Goal: Task Accomplishment & Management: Complete application form

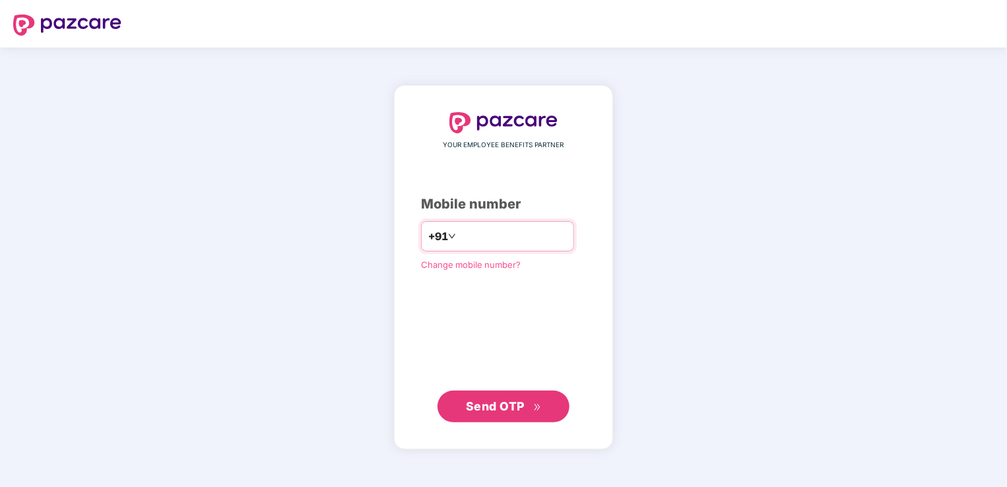
click at [493, 239] on input "number" at bounding box center [513, 236] width 108 height 21
click at [527, 240] on input "number" at bounding box center [513, 236] width 108 height 21
type input "**********"
click at [561, 403] on button "Send OTP" at bounding box center [504, 407] width 132 height 32
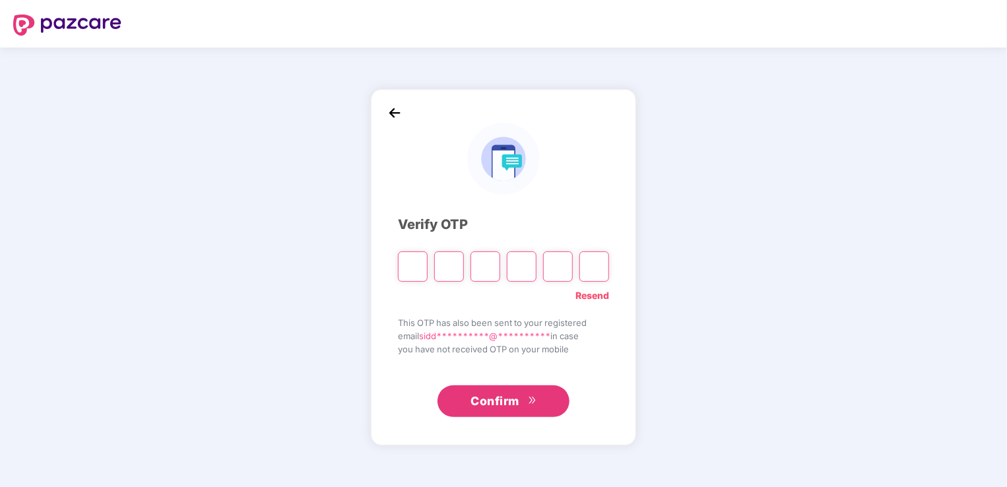
type input "*"
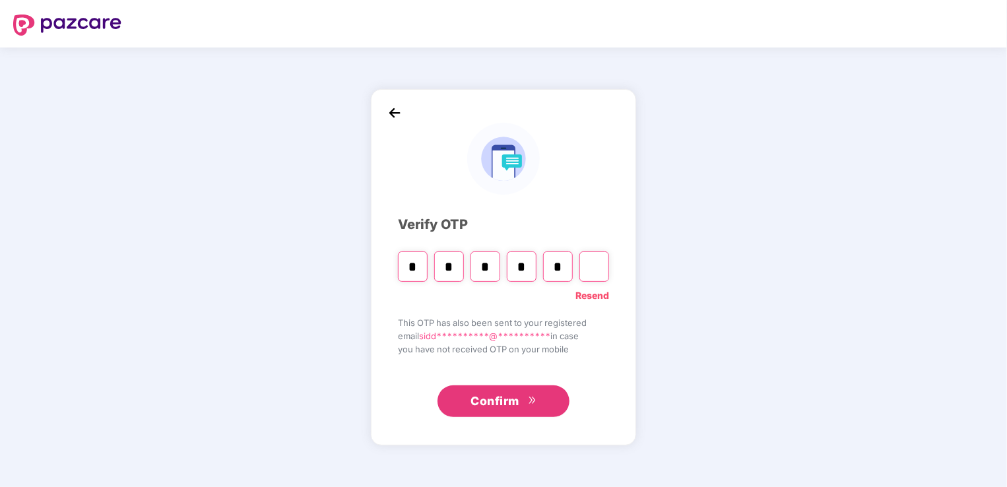
type input "*"
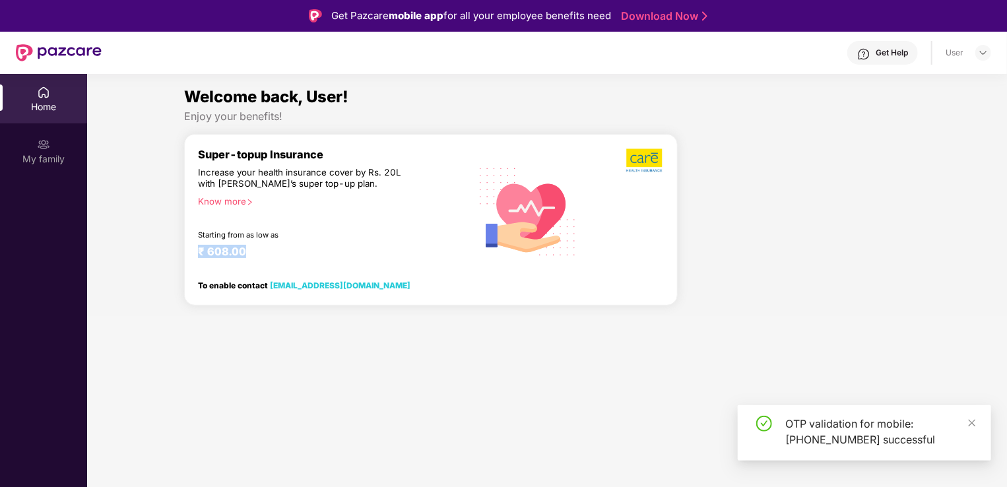
drag, startPoint x: 238, startPoint y: 255, endPoint x: 188, endPoint y: 255, distance: 50.2
click at [188, 255] on div "Super-topup Insurance Increase your health insurance cover by Rs. 20L with [PER…" at bounding box center [431, 220] width 494 height 172
click at [973, 428] on span at bounding box center [972, 422] width 9 height 11
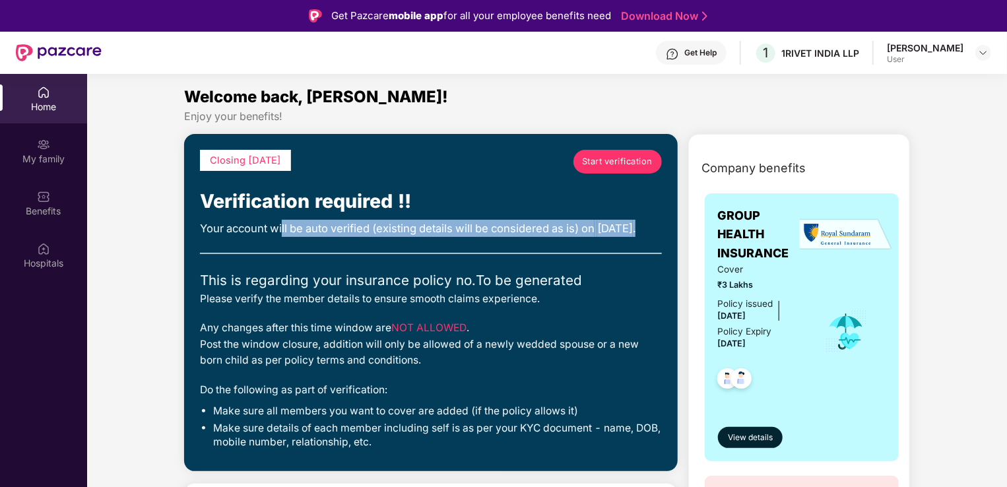
drag, startPoint x: 306, startPoint y: 235, endPoint x: 611, endPoint y: 244, distance: 305.0
click at [611, 237] on div "Your account will be auto verified (existing details will be considered as is) …" at bounding box center [431, 228] width 462 height 17
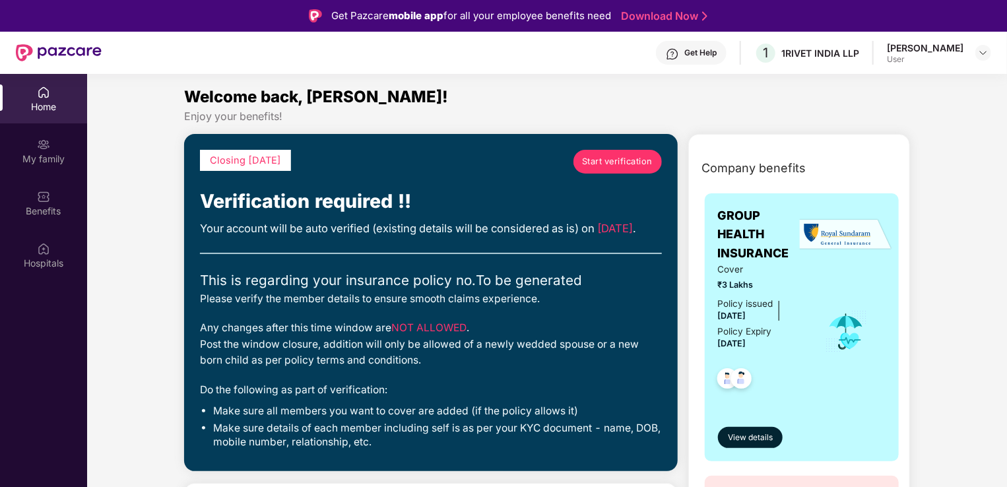
click at [374, 215] on div "Verification required !!" at bounding box center [431, 202] width 462 height 30
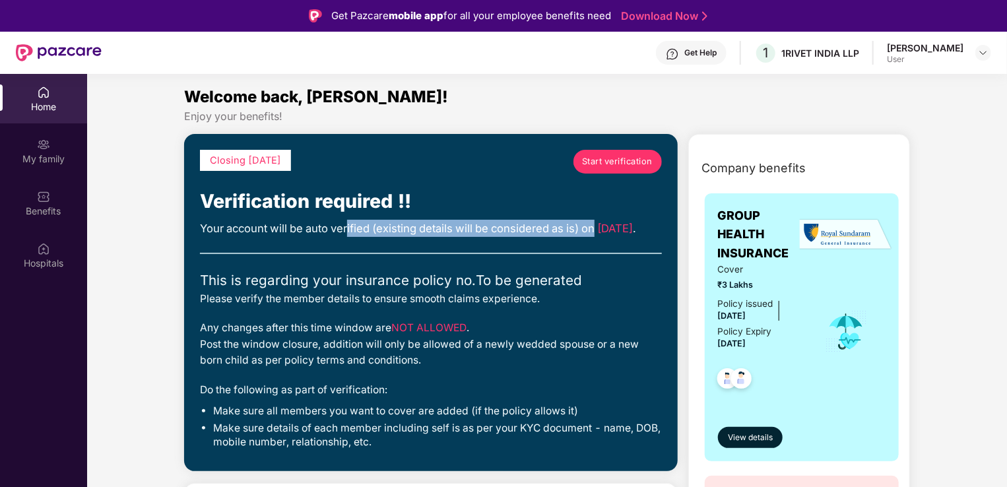
drag, startPoint x: 348, startPoint y: 232, endPoint x: 643, endPoint y: 232, distance: 294.3
click at [643, 232] on div "Your account will be auto verified (existing details will be considered as is) …" at bounding box center [431, 228] width 462 height 17
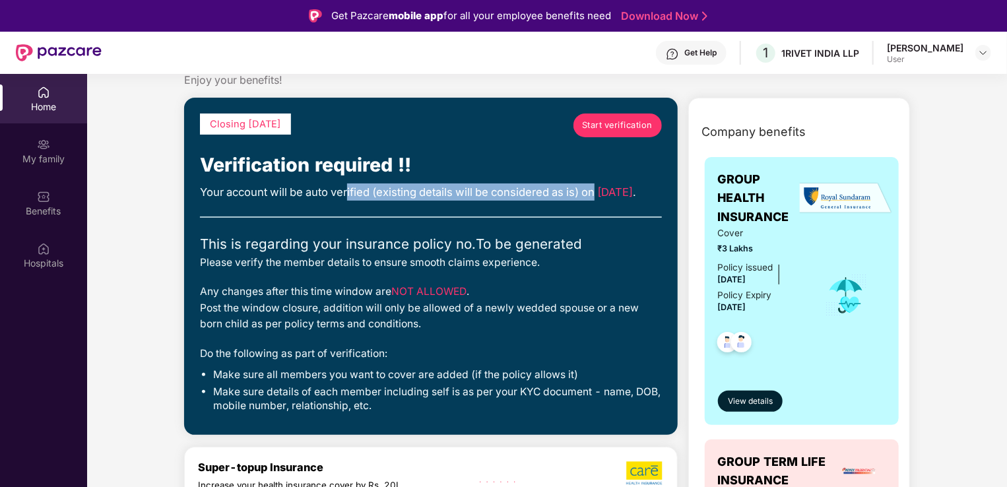
scroll to position [66, 0]
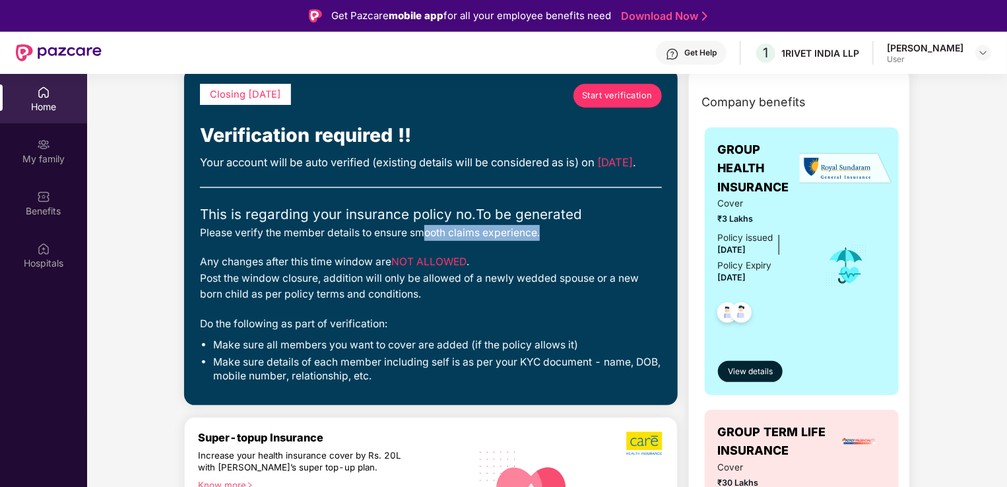
drag, startPoint x: 428, startPoint y: 247, endPoint x: 552, endPoint y: 247, distance: 123.4
click at [552, 241] on div "Please verify the member details to ensure smooth claims experience." at bounding box center [431, 233] width 462 height 16
click at [317, 295] on div "Any changes after this time window are NOT ALLOWED . Post the window closure, a…" at bounding box center [431, 278] width 462 height 48
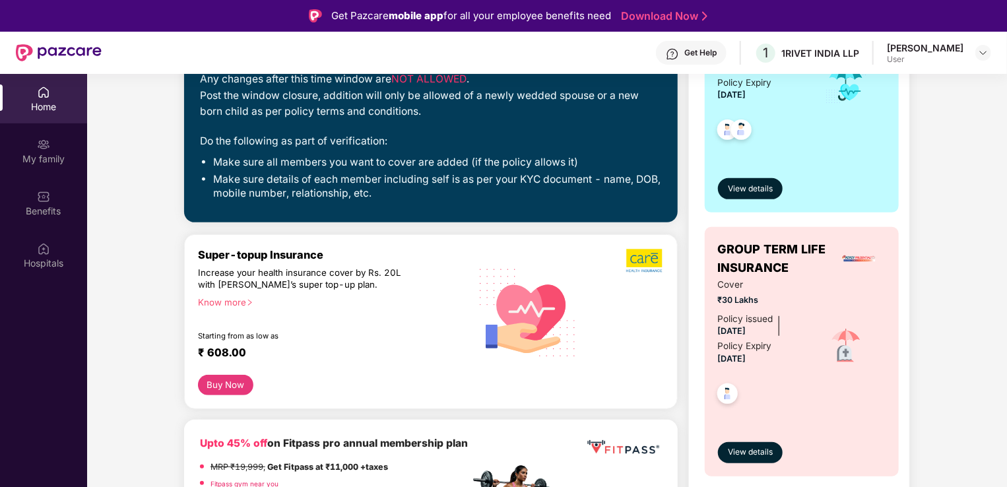
scroll to position [264, 0]
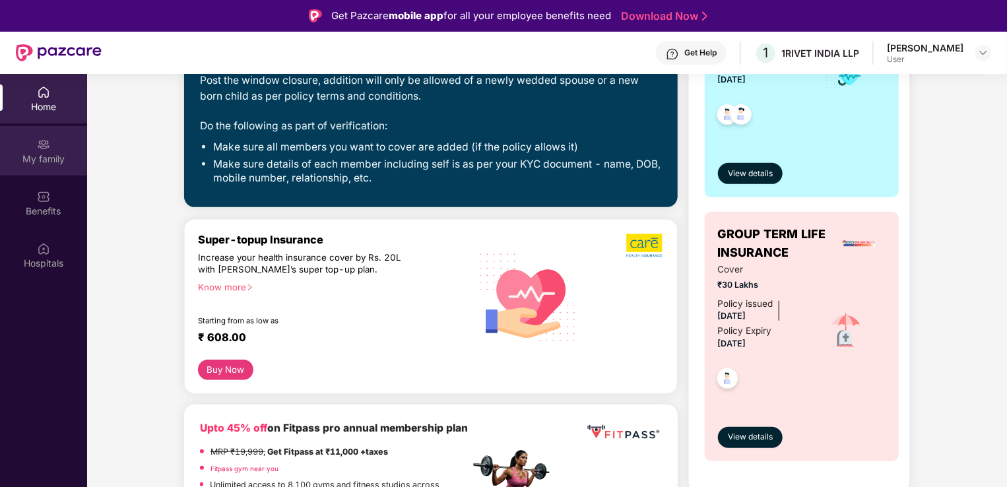
click at [25, 162] on div "My family" at bounding box center [43, 158] width 87 height 13
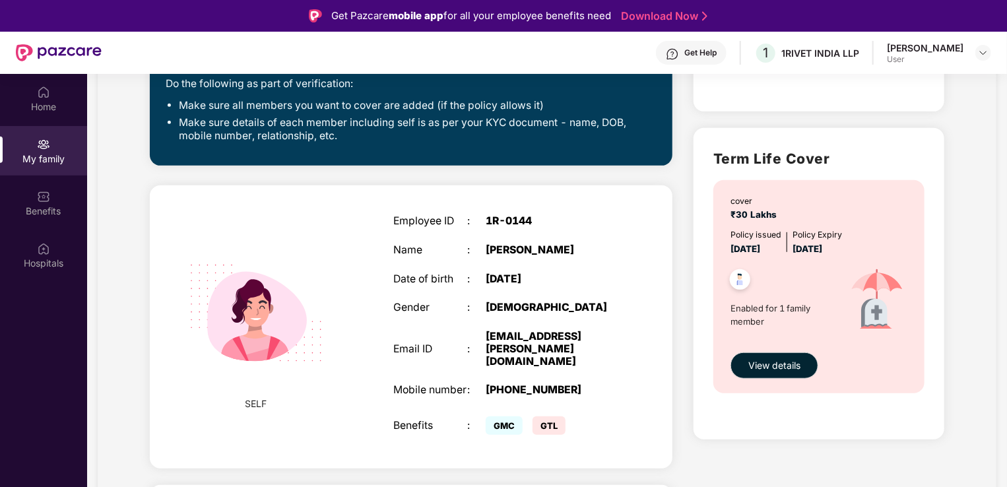
scroll to position [396, 0]
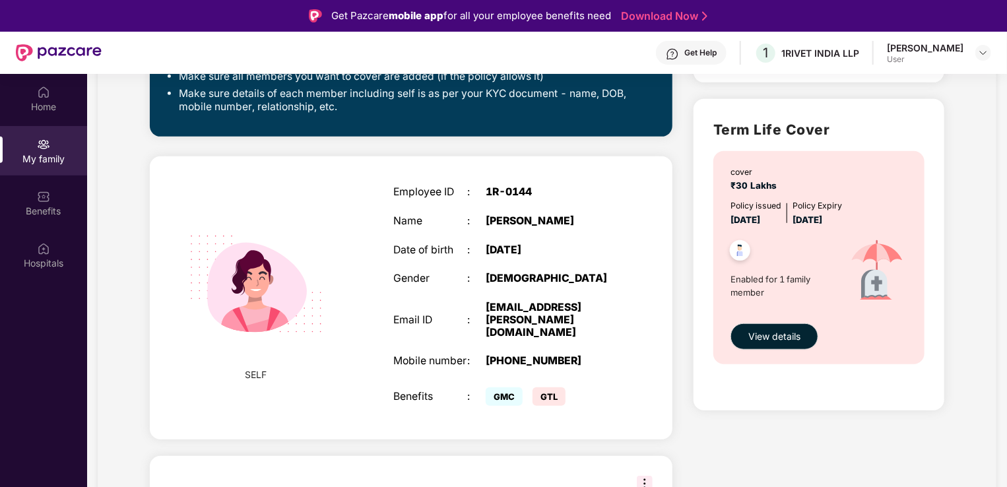
drag, startPoint x: 562, startPoint y: 218, endPoint x: 608, endPoint y: 218, distance: 46.2
click at [608, 218] on div "[PERSON_NAME]" at bounding box center [550, 221] width 129 height 13
drag, startPoint x: 608, startPoint y: 218, endPoint x: 603, endPoint y: 260, distance: 42.7
click at [603, 260] on div "Employee ID : 1R-0144 Name : [PERSON_NAME] Date of birth : [DEMOGRAPHIC_DATA] G…" at bounding box center [504, 298] width 248 height 257
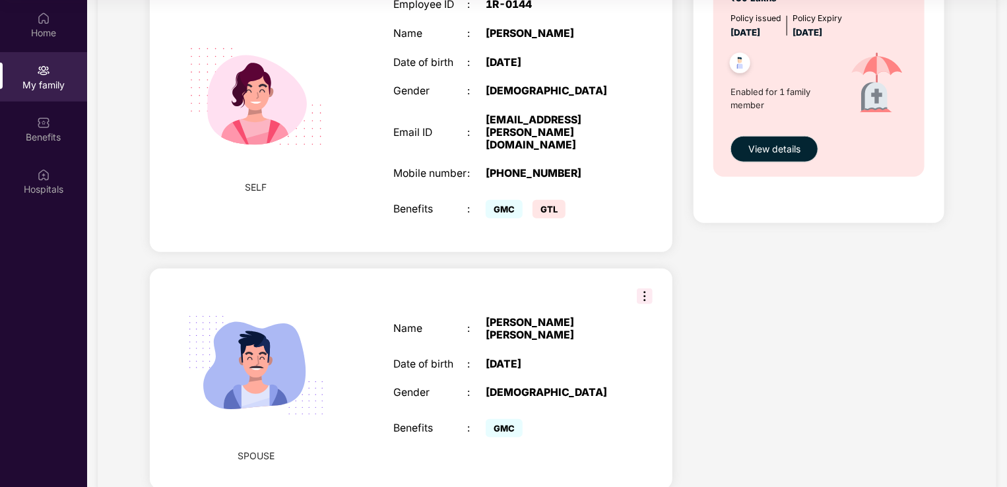
scroll to position [553, 0]
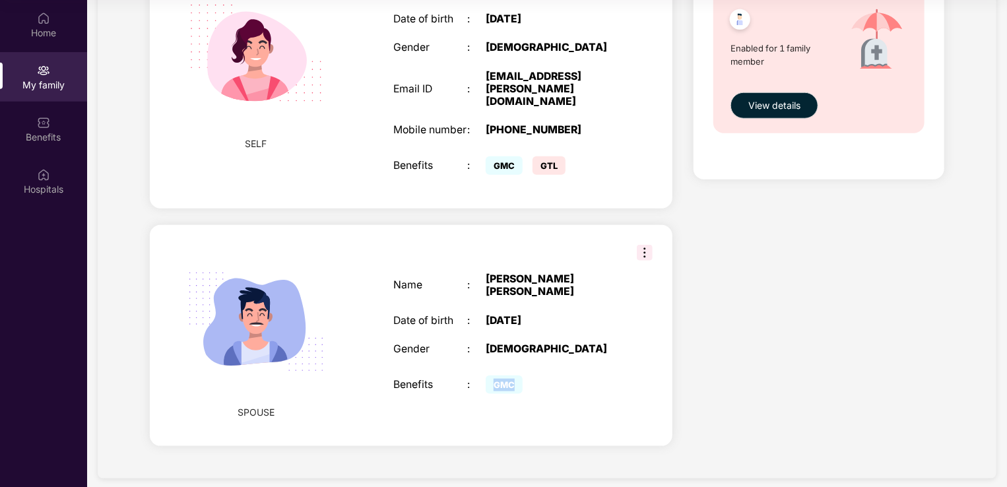
drag, startPoint x: 494, startPoint y: 362, endPoint x: 518, endPoint y: 366, distance: 24.0
click at [518, 376] on span "GMC" at bounding box center [504, 385] width 37 height 18
drag, startPoint x: 518, startPoint y: 366, endPoint x: 549, endPoint y: 393, distance: 41.2
click at [549, 393] on div "Name : [PERSON_NAME] [PERSON_NAME] Date of birth : [DEMOGRAPHIC_DATA] Gender : …" at bounding box center [504, 336] width 248 height 158
click at [542, 159] on span "GTL" at bounding box center [549, 165] width 33 height 18
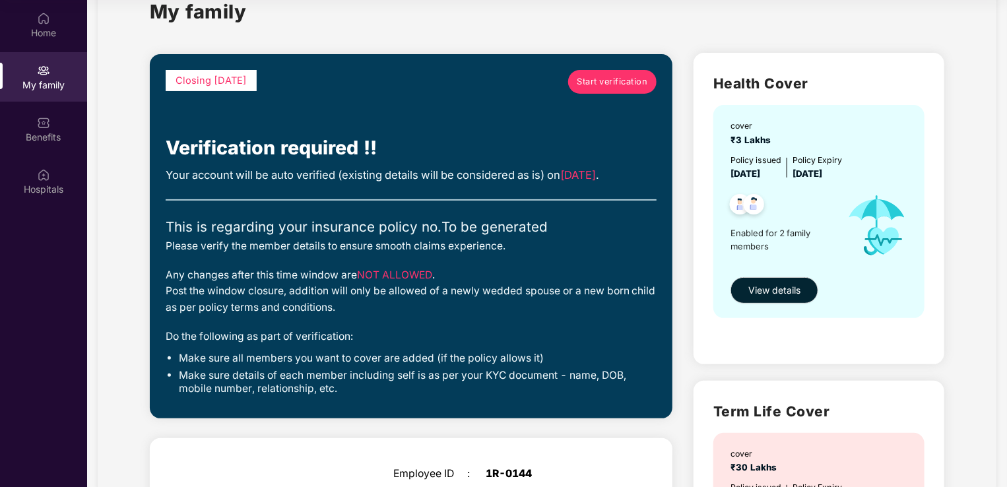
scroll to position [0, 0]
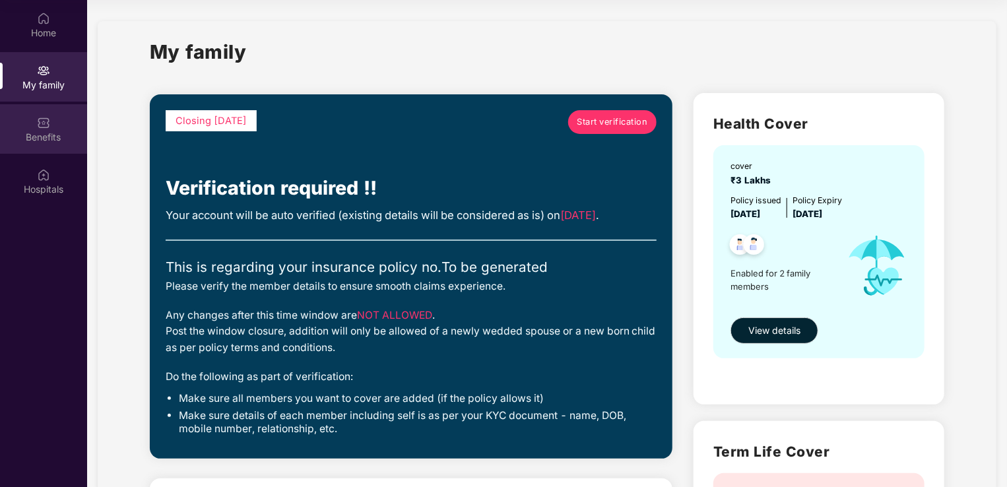
click at [61, 143] on div "Benefits" at bounding box center [43, 137] width 87 height 13
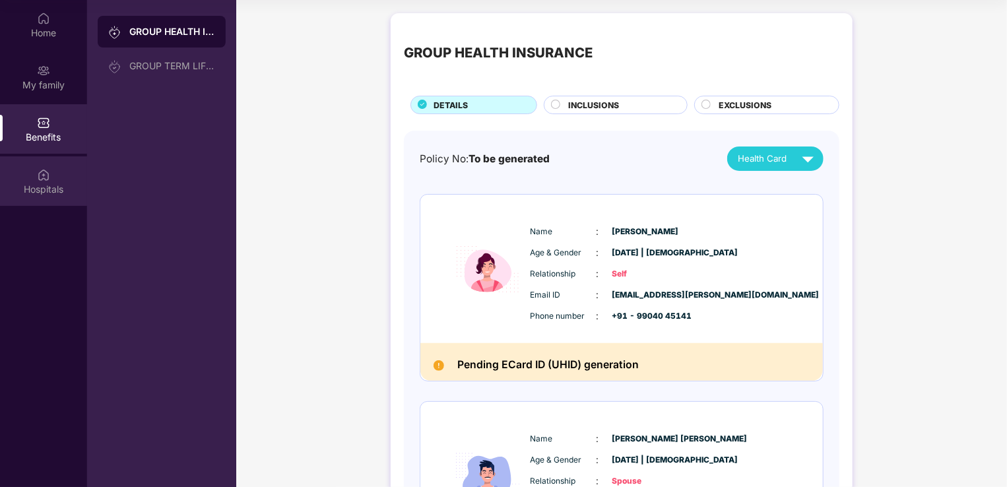
click at [18, 199] on div "Hospitals" at bounding box center [43, 180] width 87 height 49
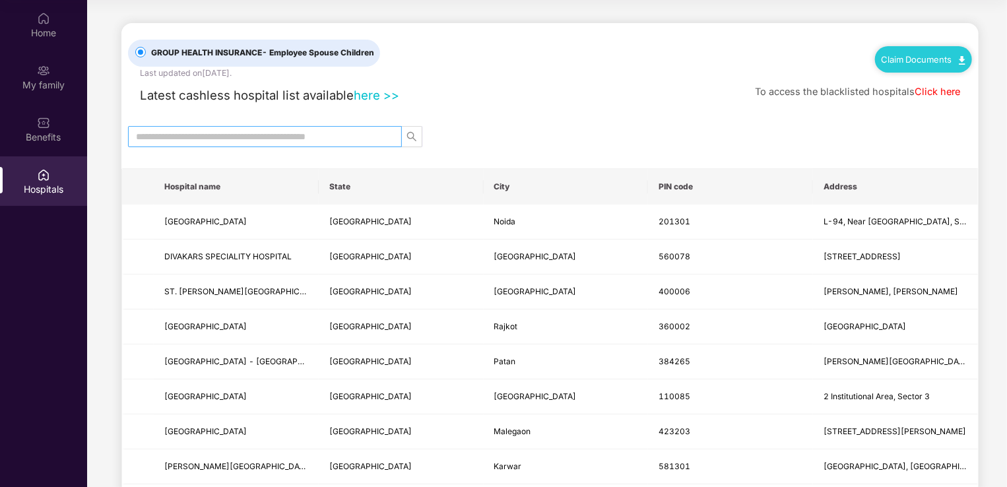
click at [244, 135] on input "text" at bounding box center [259, 136] width 247 height 15
click at [410, 133] on button "button" at bounding box center [411, 136] width 21 height 21
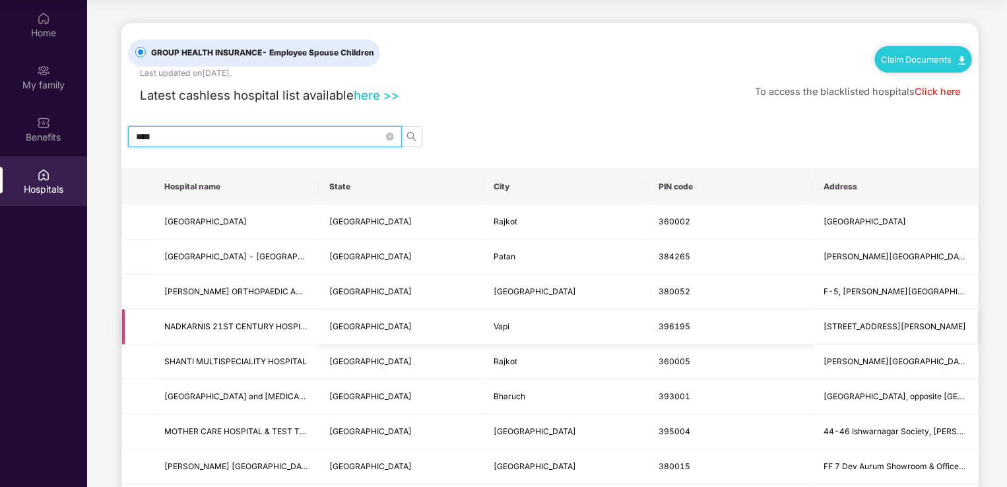
type input "****"
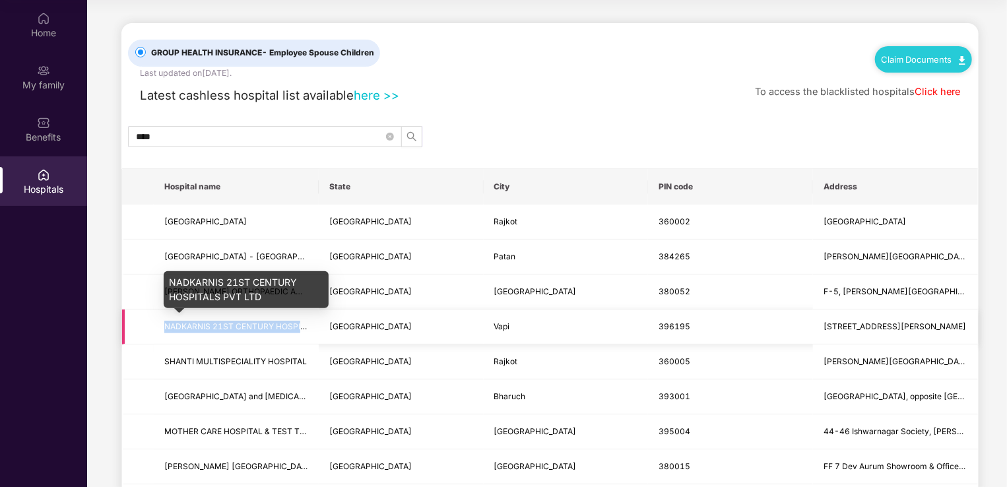
drag, startPoint x: 162, startPoint y: 327, endPoint x: 306, endPoint y: 327, distance: 143.9
click at [306, 327] on td "NADKARNIS 21ST CENTURY HOSPITALS PVT LTD" at bounding box center [236, 327] width 165 height 35
drag, startPoint x: 306, startPoint y: 327, endPoint x: 270, endPoint y: 328, distance: 35.7
click at [270, 328] on span "NADKARNIS 21ST CENTURY HOSPITALS PVT LTD" at bounding box center [259, 326] width 191 height 10
click at [264, 321] on span "NADKARNIS 21ST CENTURY HOSPITALS PVT LTD" at bounding box center [259, 326] width 191 height 10
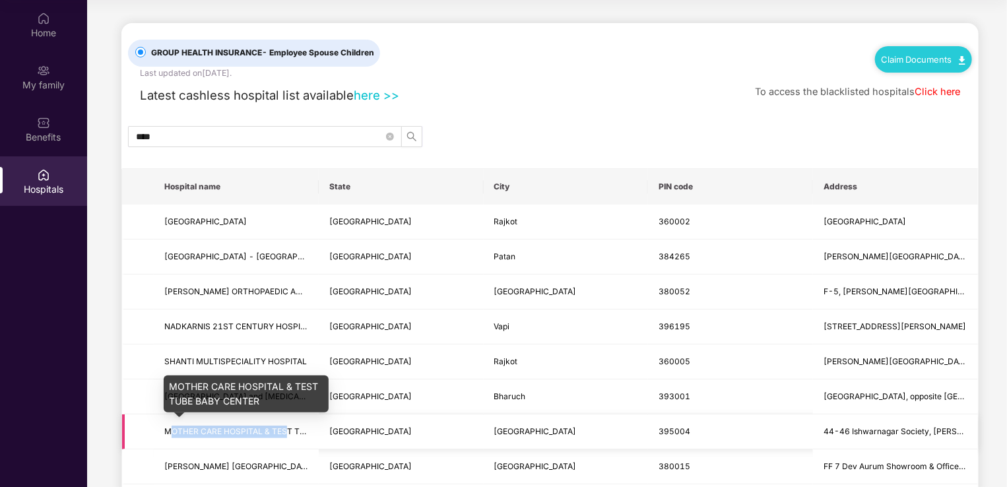
drag, startPoint x: 170, startPoint y: 426, endPoint x: 288, endPoint y: 426, distance: 117.5
click at [288, 426] on span "MOTHER CARE HOSPITAL & TEST TUBE BABY CENTER" at bounding box center [268, 431] width 208 height 10
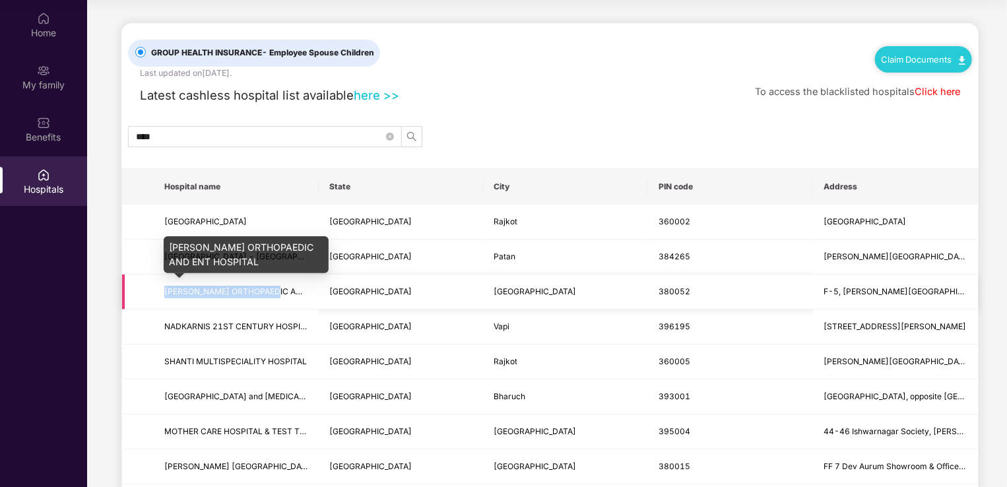
drag, startPoint x: 168, startPoint y: 294, endPoint x: 275, endPoint y: 294, distance: 106.3
click at [275, 294] on td "[PERSON_NAME] ORTHOPAEDIC AND ENT HOSPITAL" at bounding box center [236, 292] width 165 height 35
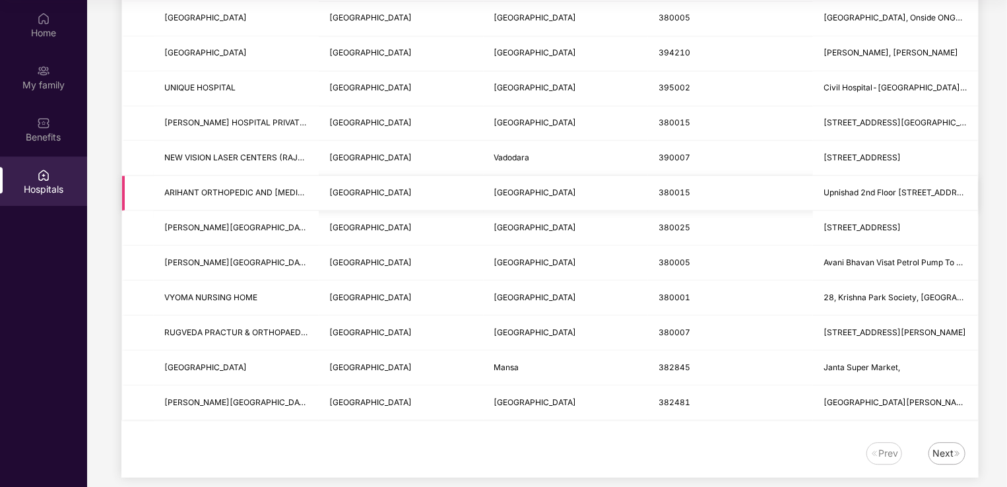
scroll to position [1540, 0]
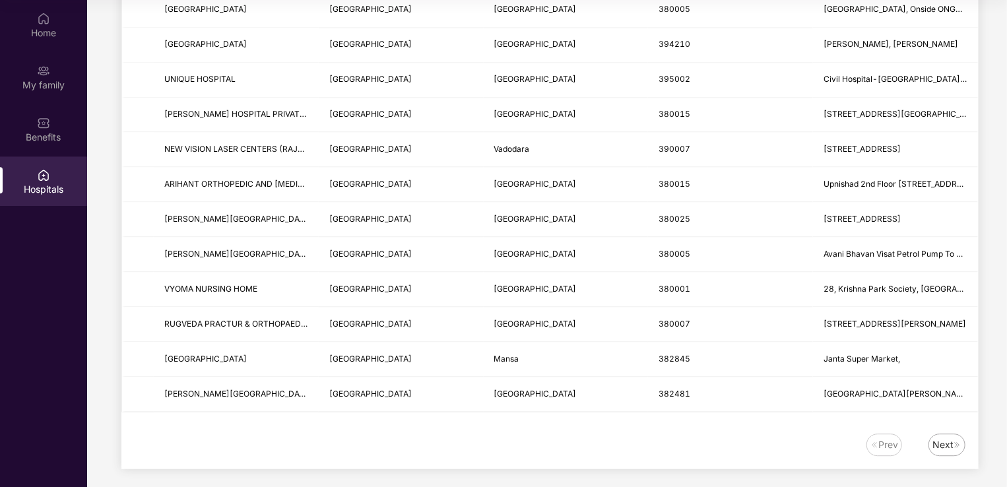
click at [957, 434] on div "Next" at bounding box center [947, 445] width 37 height 22
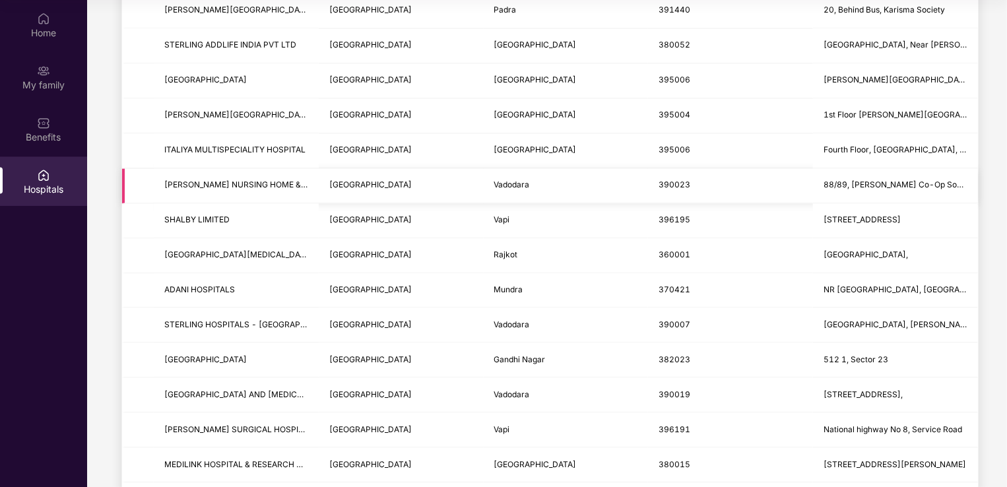
scroll to position [1342, 0]
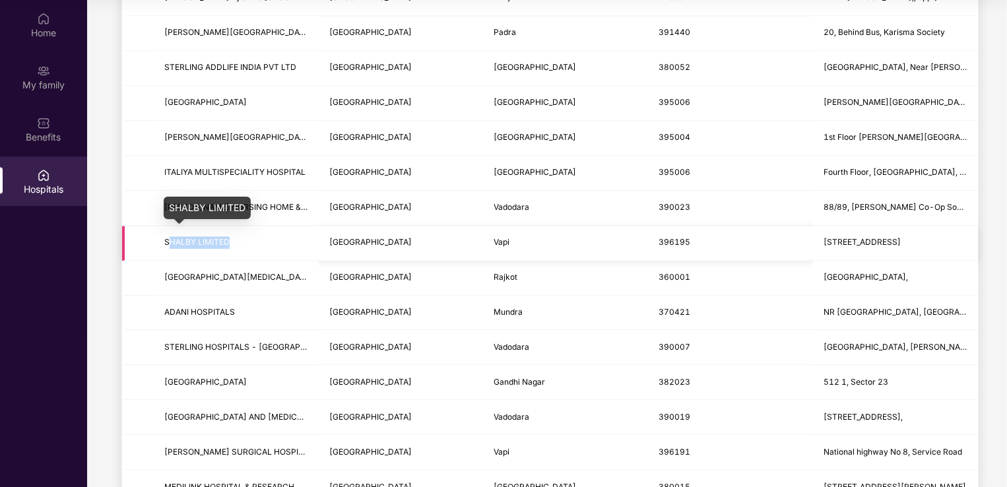
drag, startPoint x: 170, startPoint y: 232, endPoint x: 234, endPoint y: 232, distance: 64.0
click at [234, 236] on span "SHALBY LIMITED" at bounding box center [236, 242] width 144 height 13
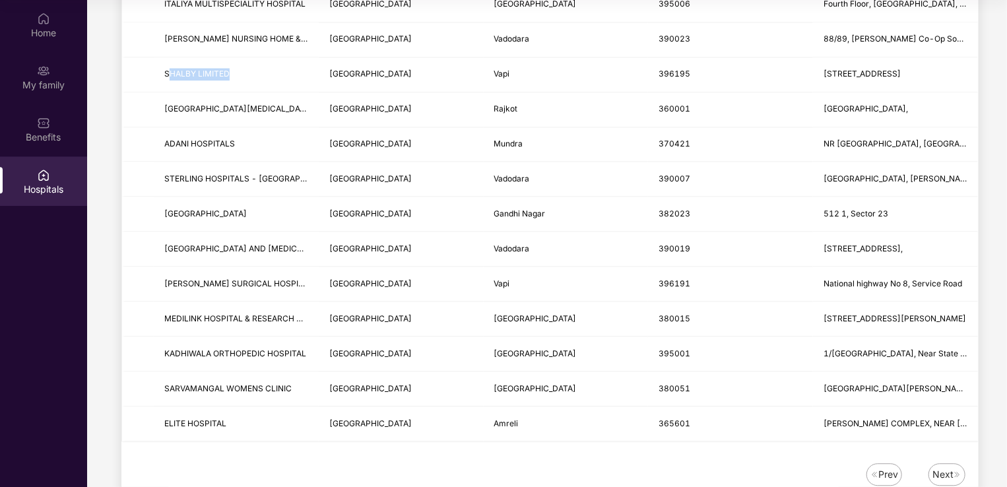
scroll to position [1540, 0]
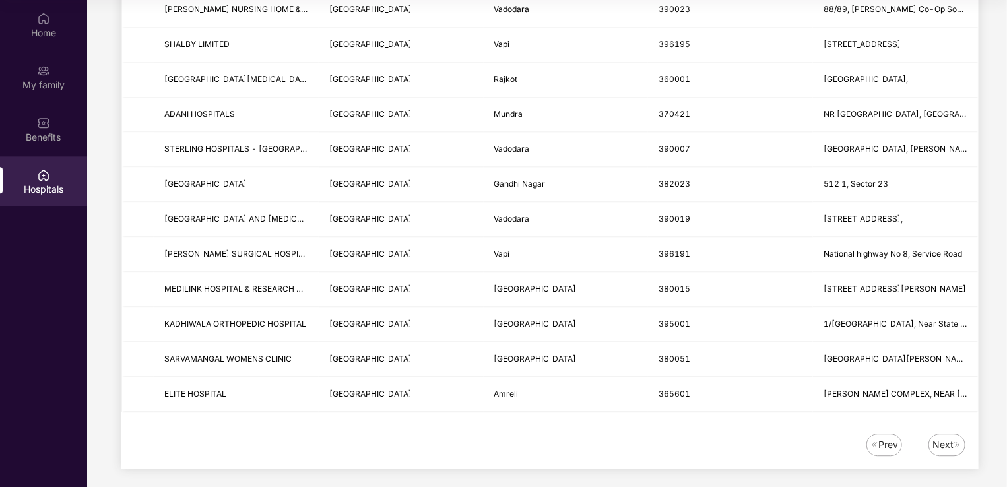
click at [942, 438] on div "Next" at bounding box center [943, 445] width 21 height 15
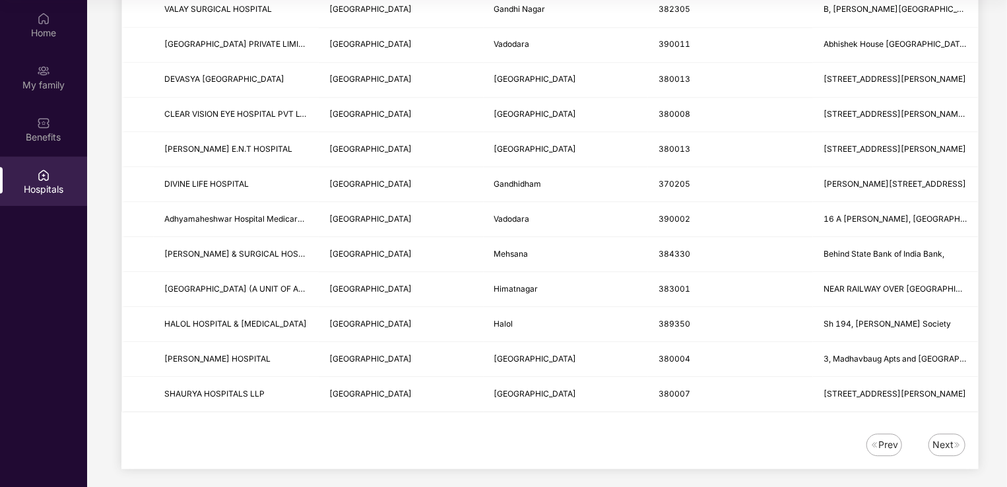
click at [936, 434] on div "Next" at bounding box center [947, 445] width 37 height 22
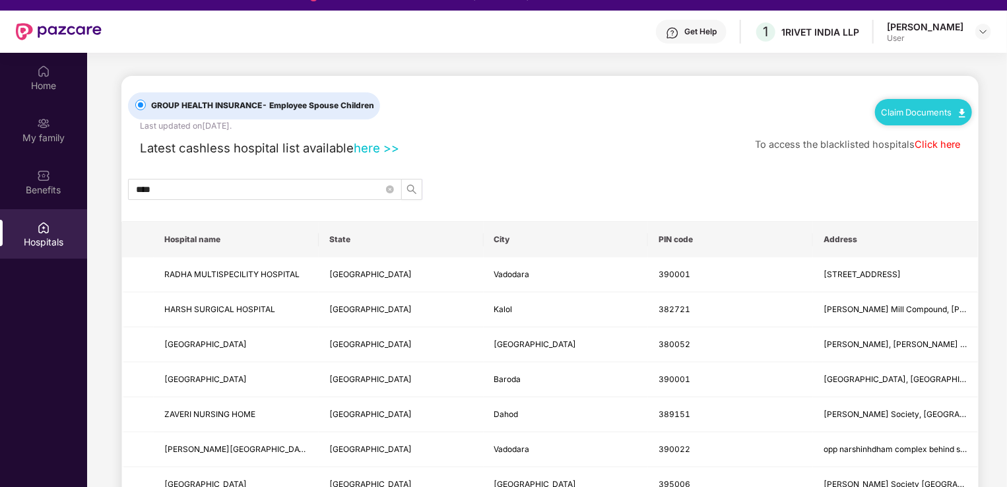
scroll to position [0, 0]
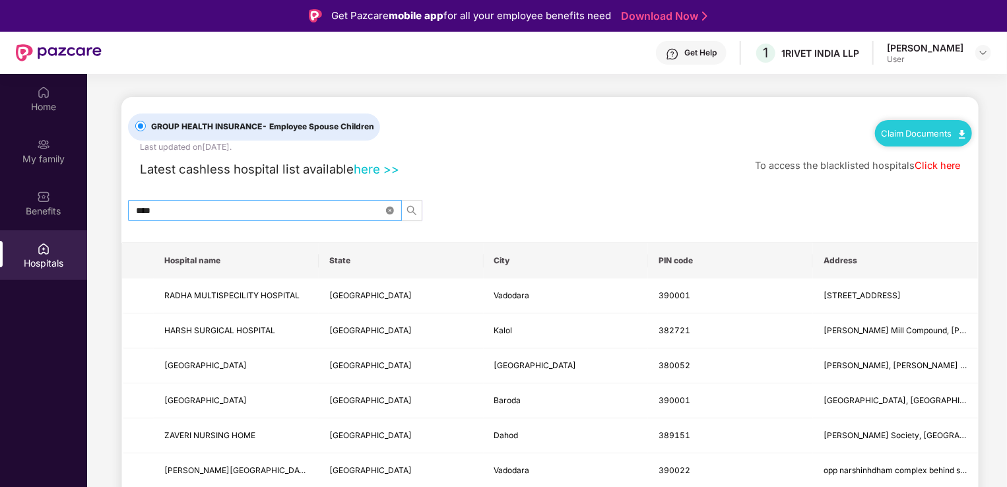
click at [390, 213] on icon "close-circle" at bounding box center [390, 211] width 8 height 8
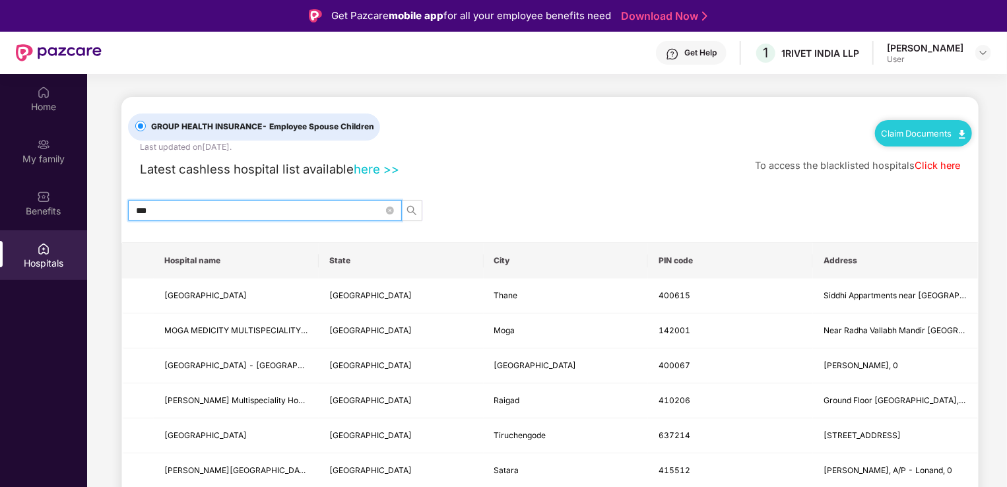
type input "****"
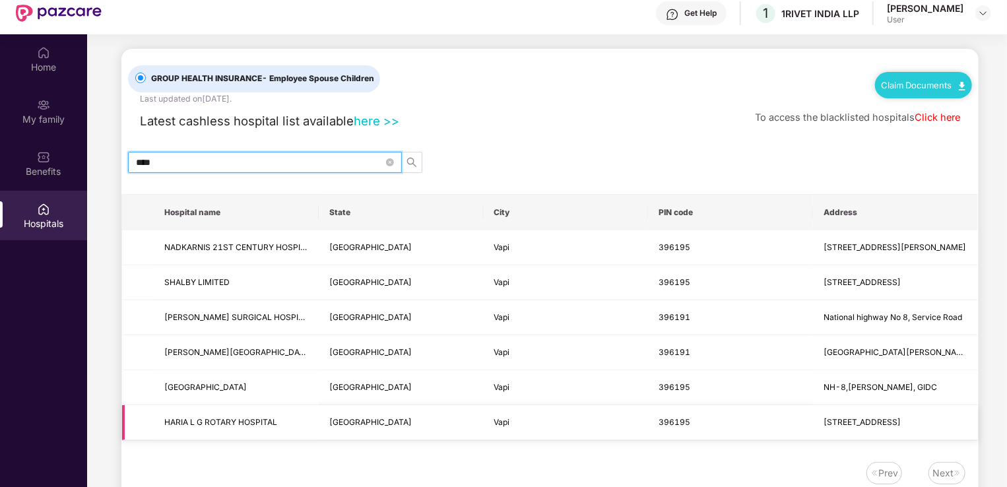
scroll to position [74, 0]
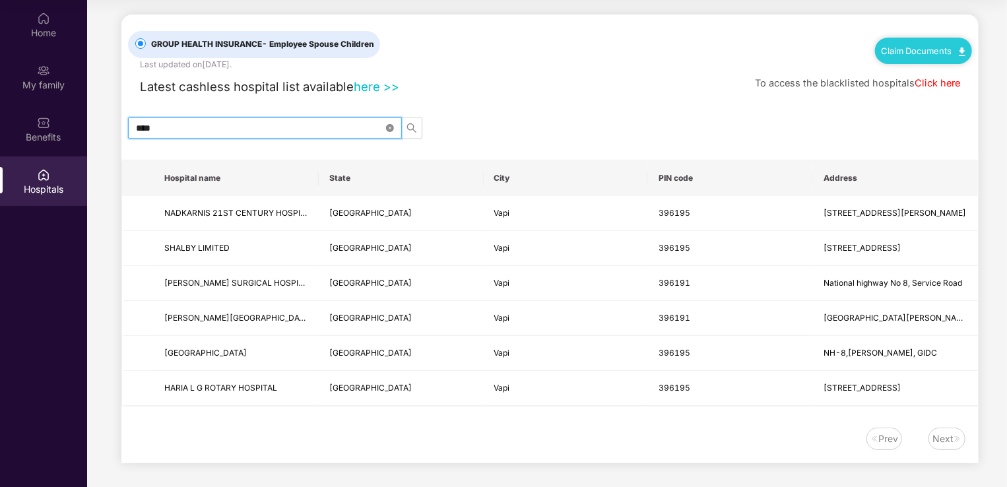
click at [392, 128] on icon "close-circle" at bounding box center [390, 128] width 8 height 8
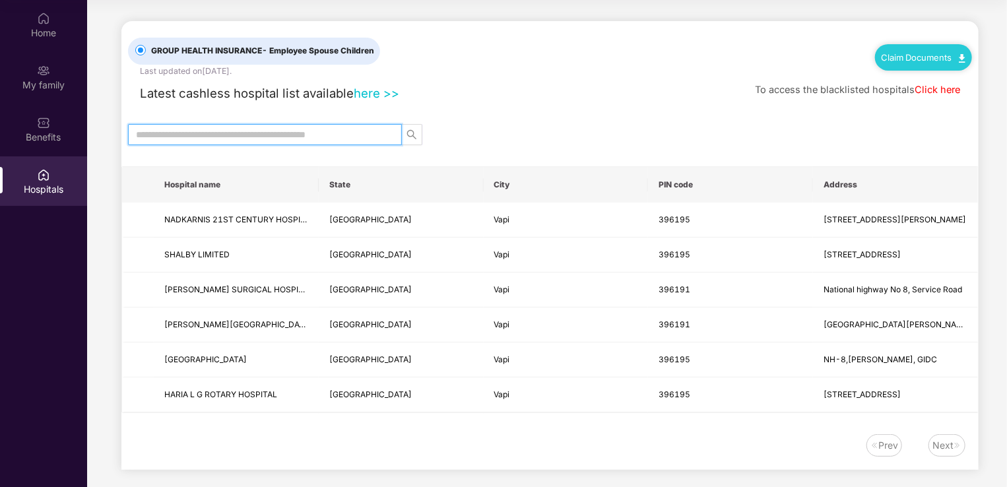
scroll to position [0, 0]
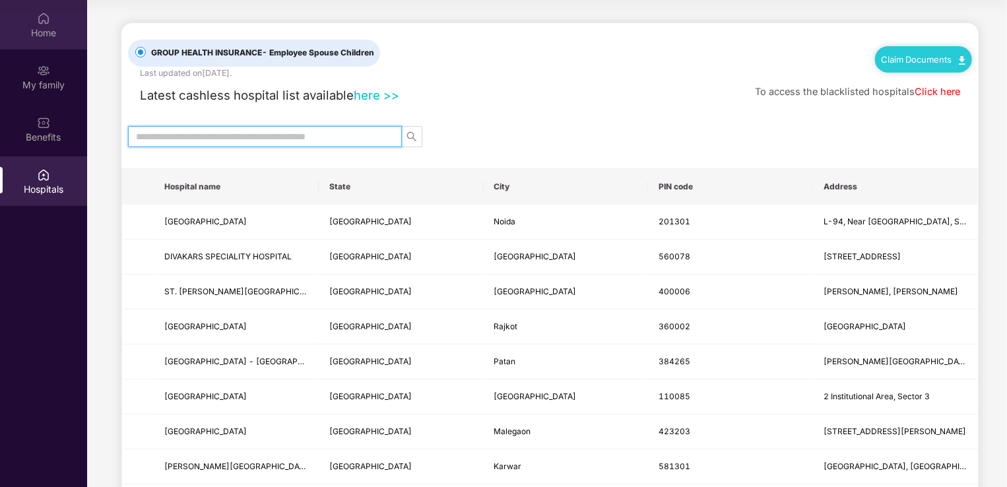
click at [57, 42] on div "Home" at bounding box center [43, 24] width 87 height 49
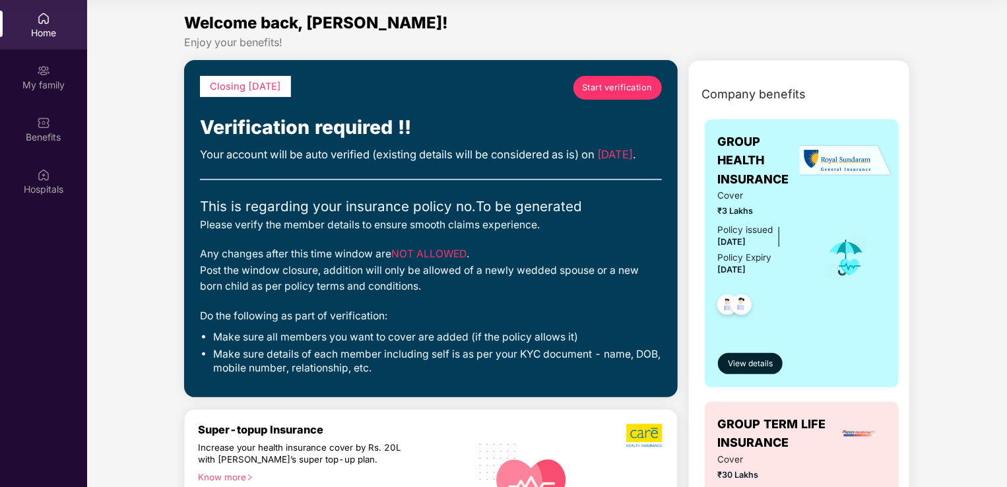
click at [594, 81] on span "Start verification" at bounding box center [617, 87] width 71 height 13
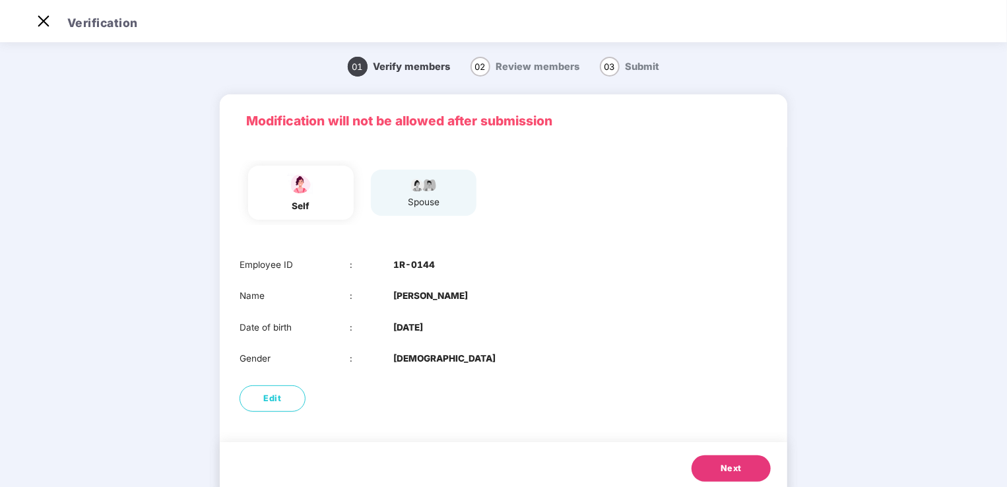
scroll to position [38, 0]
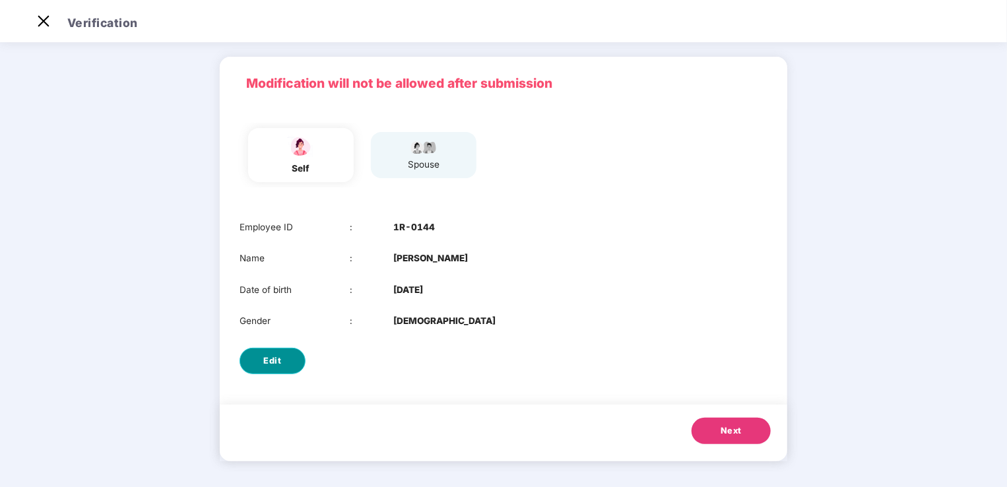
click at [284, 363] on button "Edit" at bounding box center [273, 361] width 66 height 26
select select "******"
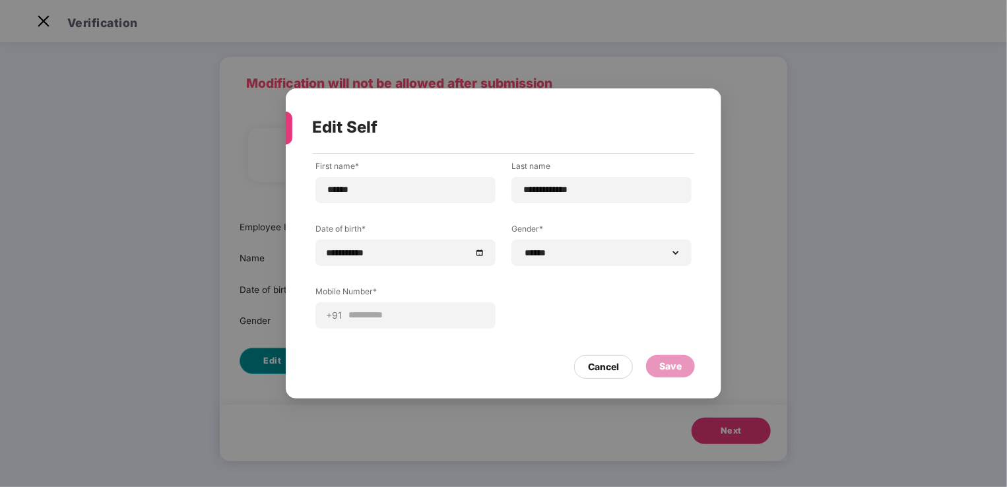
scroll to position [0, 0]
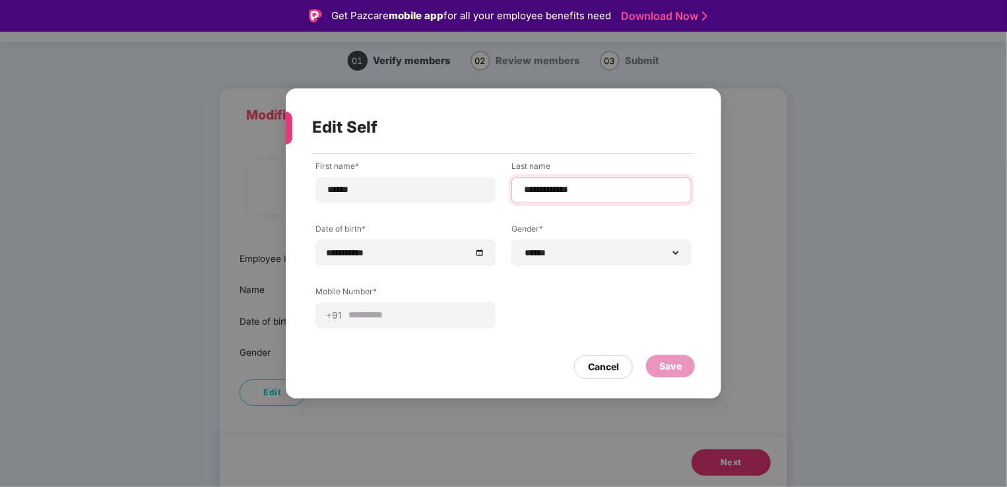
click at [571, 195] on input "**********" at bounding box center [602, 190] width 158 height 14
drag, startPoint x: 587, startPoint y: 193, endPoint x: 478, endPoint y: 205, distance: 109.5
click at [478, 205] on div "**********" at bounding box center [503, 254] width 376 height 188
type input "**********"
click at [663, 360] on div "Save" at bounding box center [670, 366] width 22 height 15
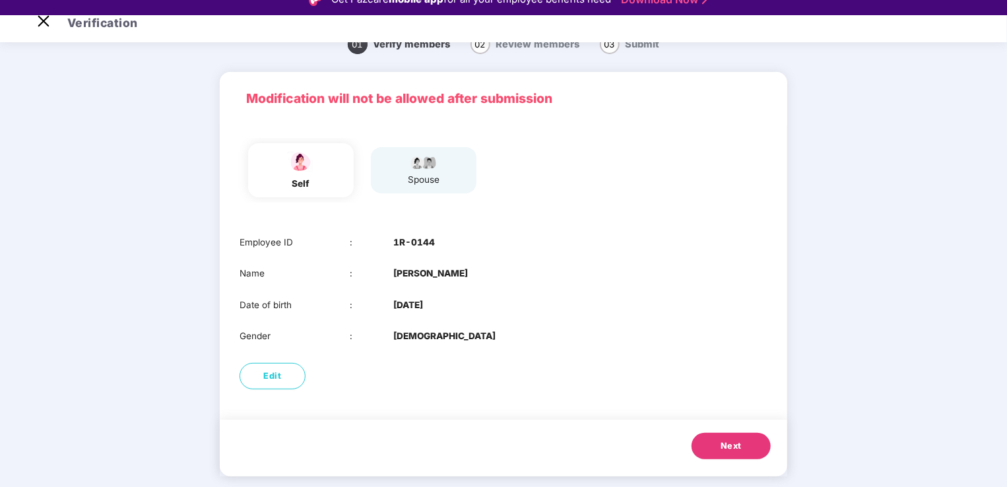
scroll to position [32, 0]
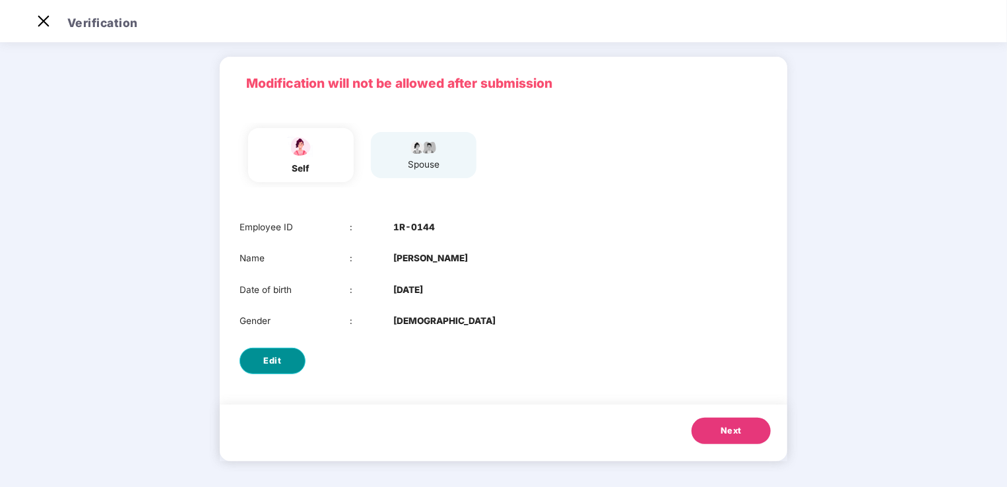
click at [274, 355] on span "Edit" at bounding box center [273, 360] width 18 height 13
select select "******"
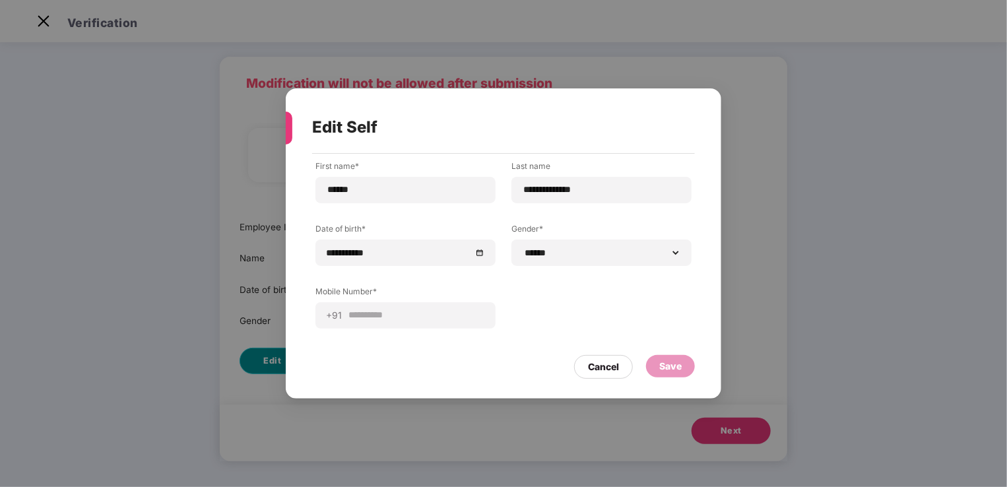
scroll to position [0, 0]
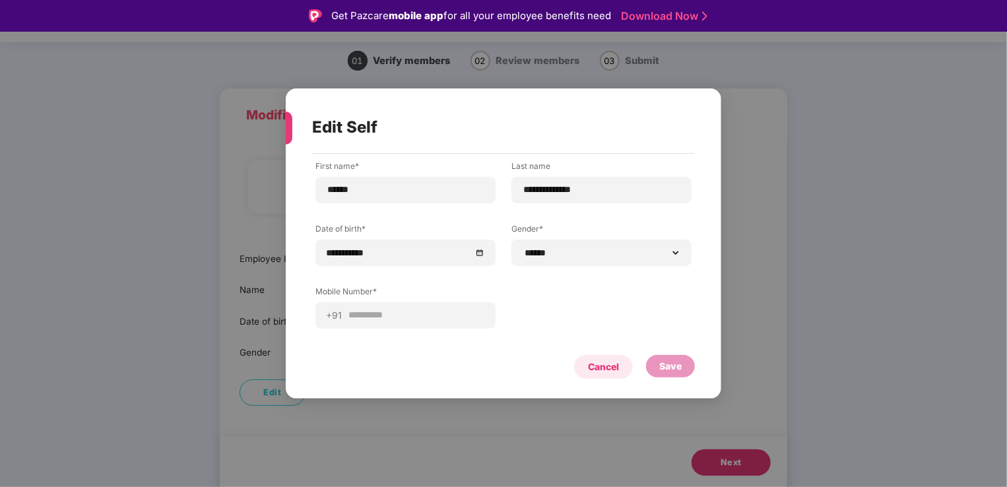
click at [616, 368] on div "Cancel" at bounding box center [603, 367] width 31 height 15
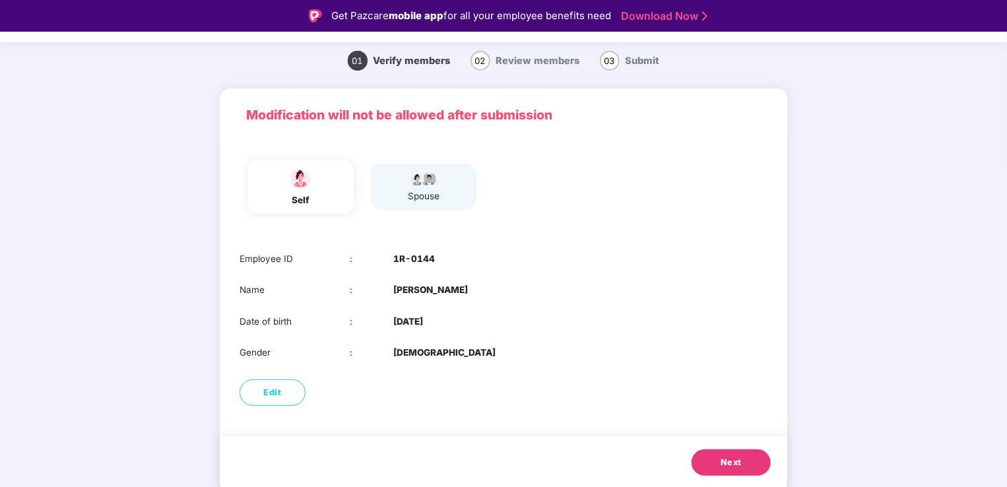
click at [721, 467] on button "Next" at bounding box center [731, 462] width 79 height 26
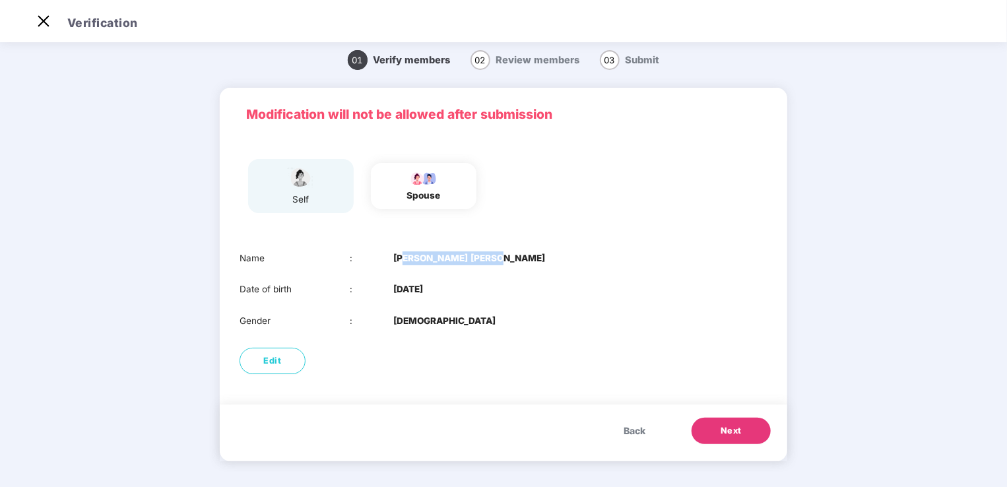
drag, startPoint x: 404, startPoint y: 263, endPoint x: 512, endPoint y: 263, distance: 108.2
click at [512, 263] on div "Name : [PERSON_NAME] [PERSON_NAME]" at bounding box center [504, 258] width 528 height 14
drag, startPoint x: 512, startPoint y: 263, endPoint x: 488, endPoint y: 308, distance: 51.4
click at [488, 308] on div "Name : [PERSON_NAME] [PERSON_NAME] Date of birth : [DEMOGRAPHIC_DATA] Gender : …" at bounding box center [504, 289] width 568 height 103
drag, startPoint x: 488, startPoint y: 308, endPoint x: 455, endPoint y: 341, distance: 47.1
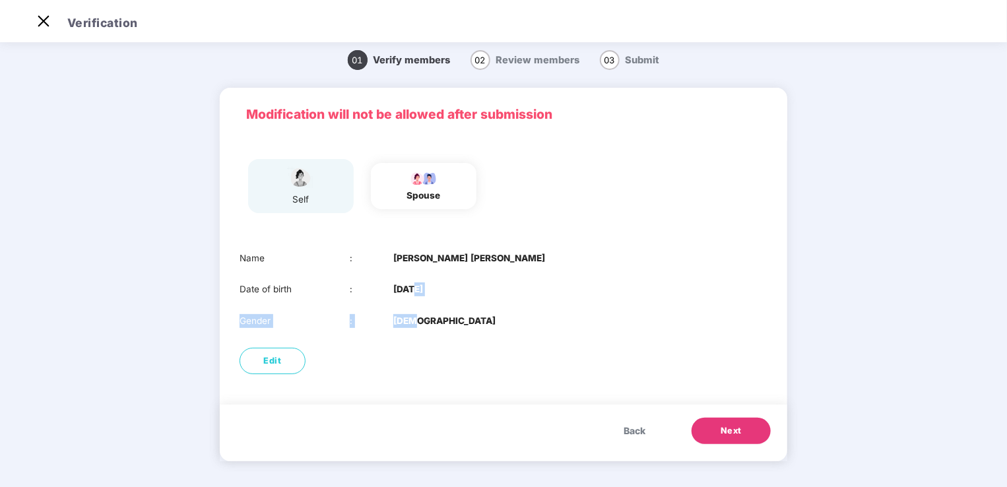
click at [455, 341] on div "Name : [PERSON_NAME] [PERSON_NAME] Date of birth : [DEMOGRAPHIC_DATA] Gender : …" at bounding box center [504, 309] width 568 height 143
click at [386, 308] on div "Name : [PERSON_NAME] [PERSON_NAME] Date of birth : [DEMOGRAPHIC_DATA] Gender : …" at bounding box center [504, 289] width 568 height 103
click at [396, 315] on b "[DEMOGRAPHIC_DATA]" at bounding box center [444, 321] width 102 height 14
click at [269, 368] on button "Edit" at bounding box center [273, 361] width 66 height 26
select select "****"
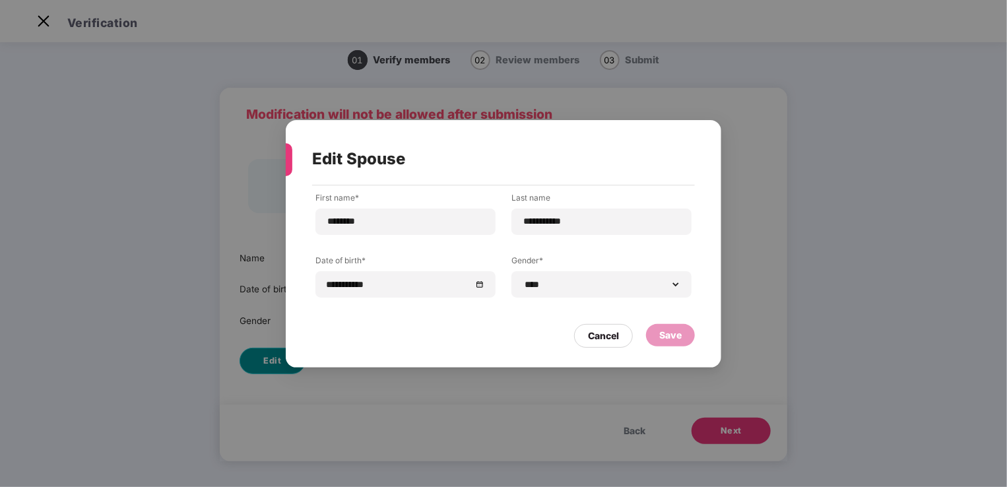
scroll to position [0, 0]
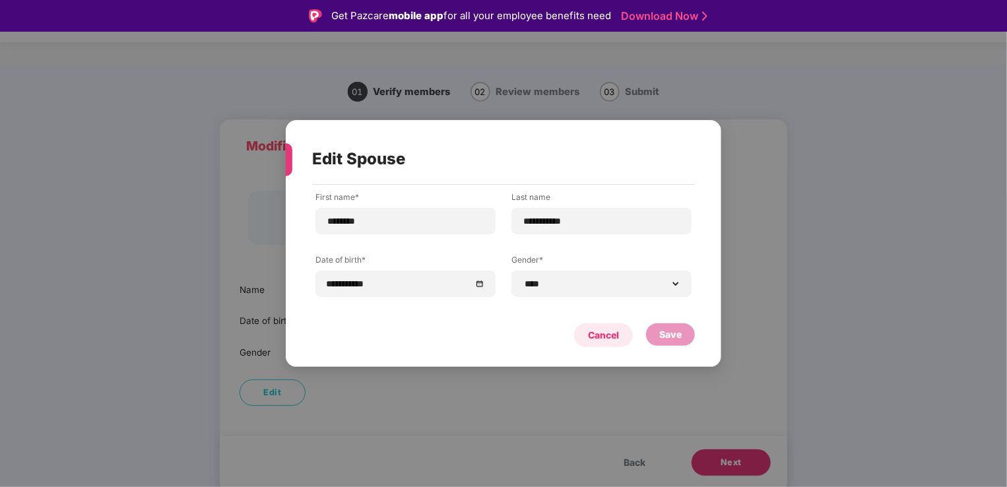
click at [598, 336] on div "Cancel" at bounding box center [603, 335] width 31 height 15
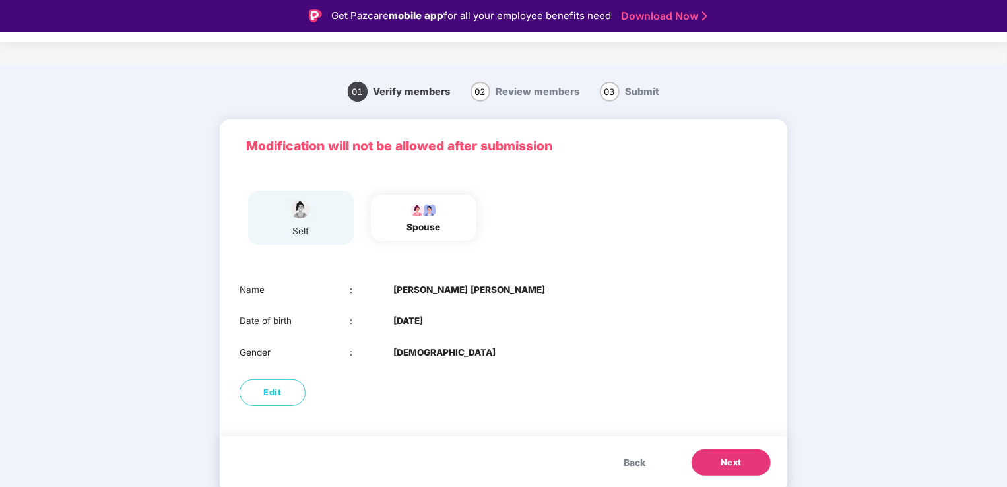
click at [733, 461] on span "Next" at bounding box center [731, 462] width 21 height 13
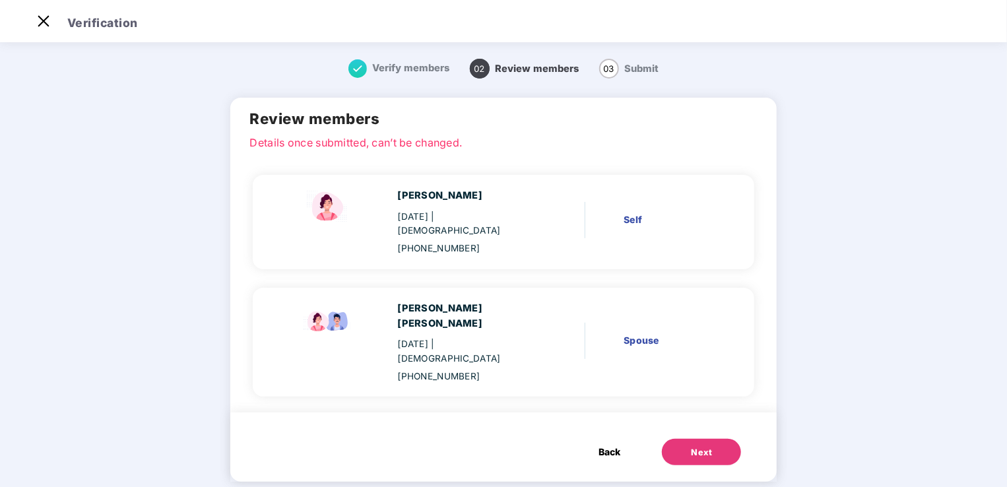
click at [673, 439] on button "Next" at bounding box center [701, 452] width 79 height 26
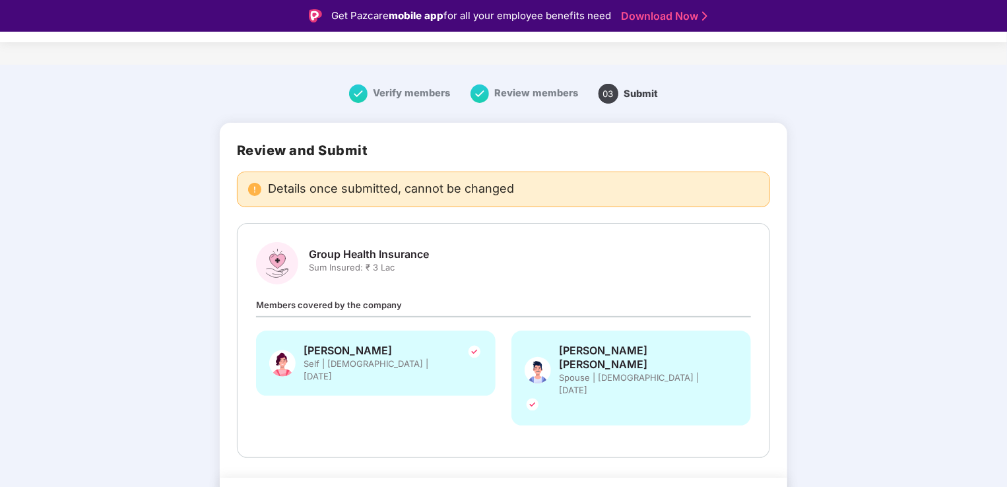
scroll to position [8, 0]
click at [333, 306] on span "Members covered by the company" at bounding box center [329, 303] width 146 height 11
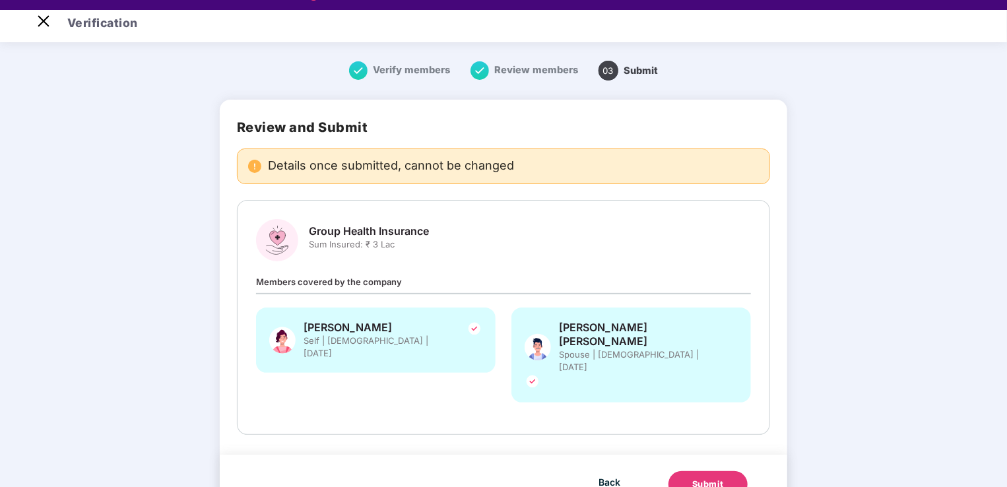
scroll to position [32, 0]
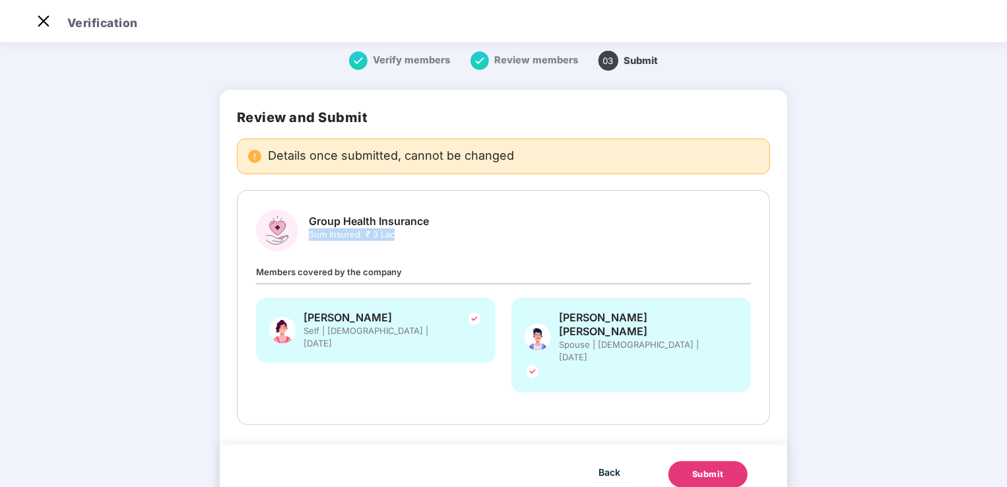
drag, startPoint x: 320, startPoint y: 234, endPoint x: 399, endPoint y: 234, distance: 79.2
click at [399, 234] on span "Sum Insured: ₹ 3 Lac" at bounding box center [369, 234] width 120 height 13
drag, startPoint x: 399, startPoint y: 234, endPoint x: 399, endPoint y: 244, distance: 10.6
click at [399, 244] on div "Group Health Insurance Sum Insured: ₹ 3 Lac" at bounding box center [369, 232] width 120 height 37
click at [386, 277] on div "Members covered by the company [PERSON_NAME] Self | [DEMOGRAPHIC_DATA] | [DATE]…" at bounding box center [503, 335] width 495 height 141
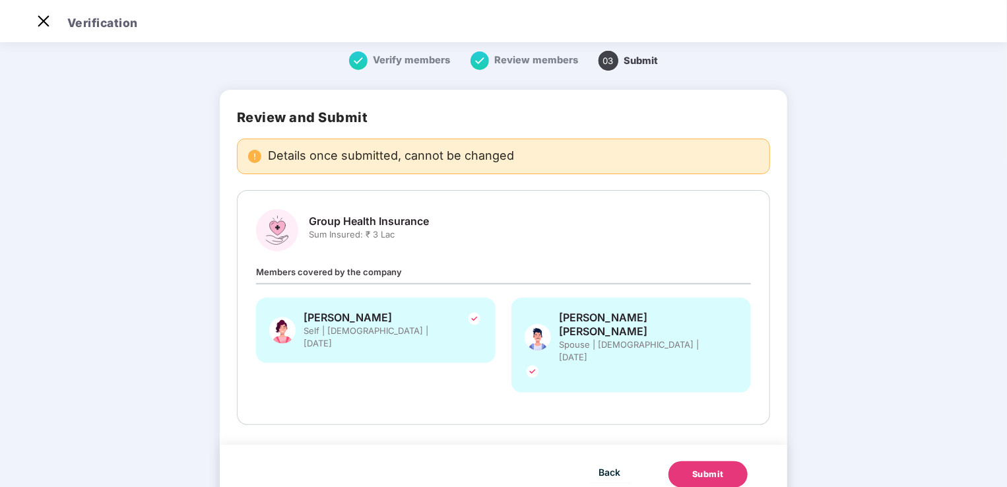
click at [700, 467] on div "Submit" at bounding box center [708, 474] width 32 height 13
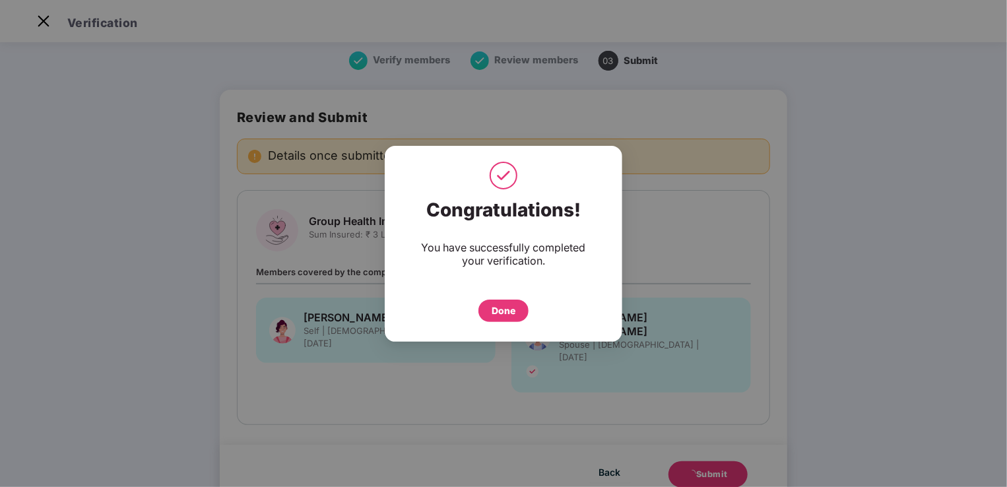
click at [504, 313] on div "Done" at bounding box center [504, 311] width 24 height 15
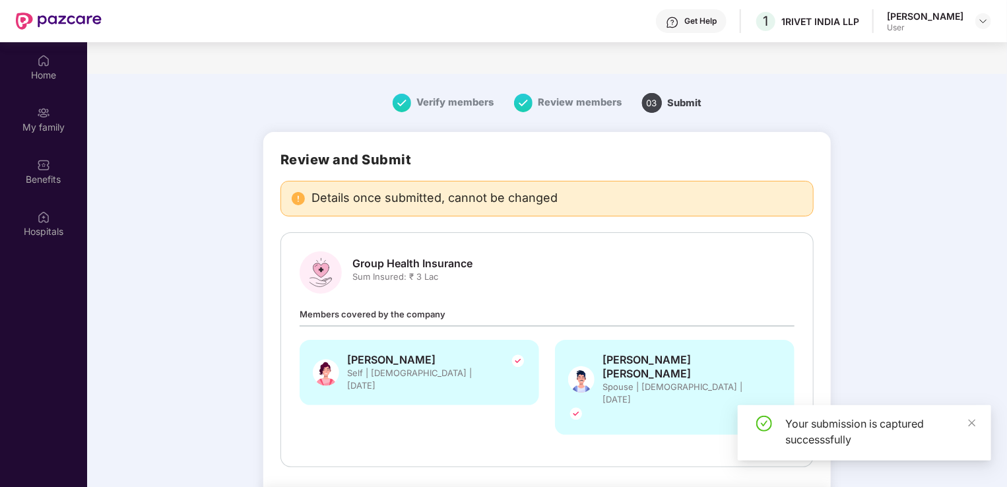
scroll to position [74, 0]
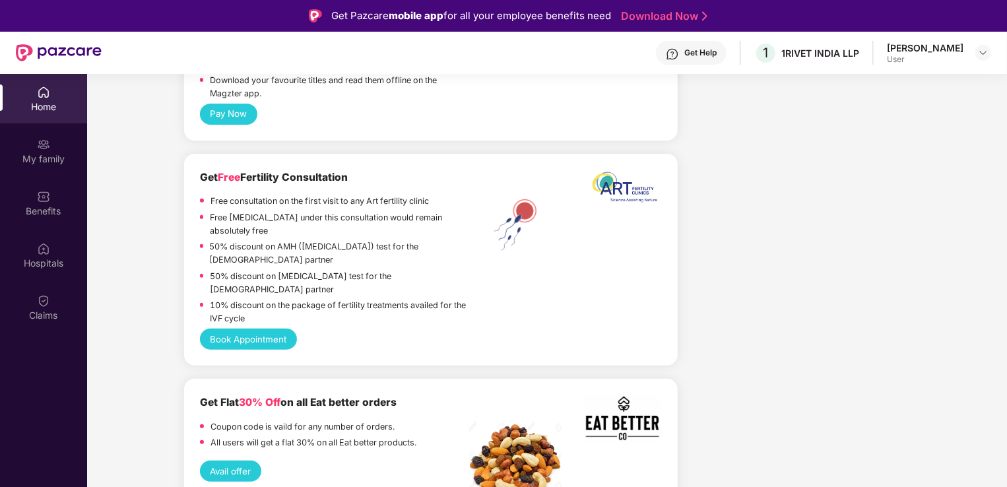
scroll to position [2718, 0]
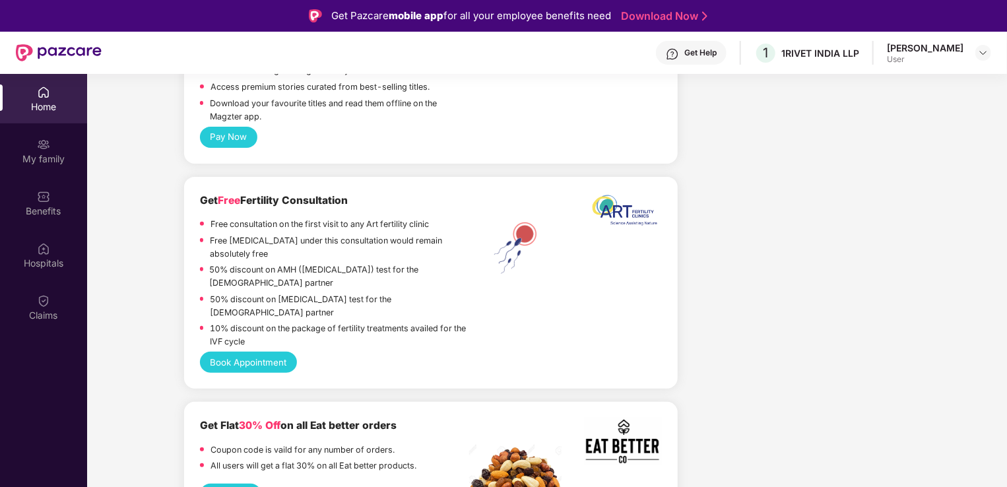
drag, startPoint x: 199, startPoint y: 190, endPoint x: 362, endPoint y: 190, distance: 162.4
click at [362, 193] on div "Get Free Fertility Consultation" at bounding box center [334, 201] width 269 height 16
drag, startPoint x: 333, startPoint y: 213, endPoint x: 453, endPoint y: 218, distance: 120.2
click at [453, 218] on div "Free consultation on the first visit to any Art fertility clinic" at bounding box center [334, 226] width 269 height 16
drag, startPoint x: 263, startPoint y: 234, endPoint x: 269, endPoint y: 244, distance: 12.1
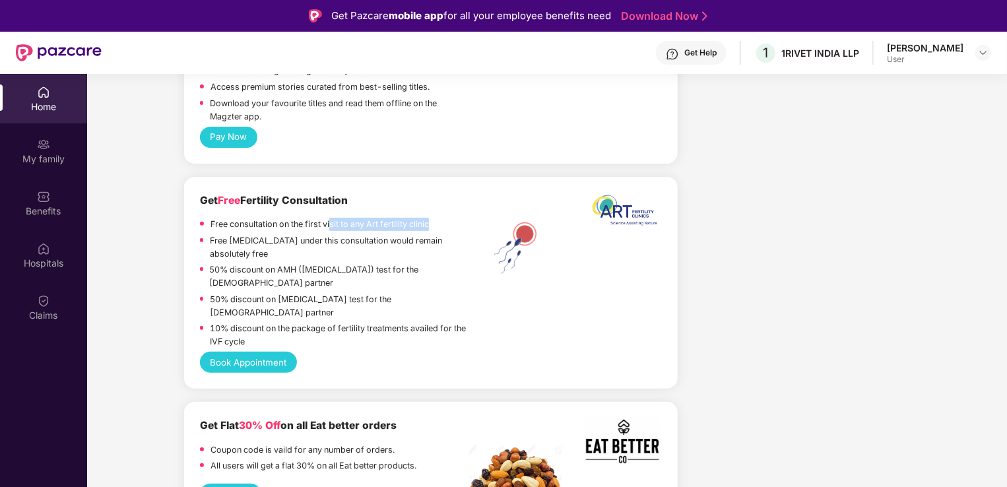
click at [269, 244] on p "Free [MEDICAL_DATA] under this consultation would remain absolutely free" at bounding box center [339, 247] width 259 height 26
click at [277, 246] on p "Free [MEDICAL_DATA] under this consultation would remain absolutely free" at bounding box center [339, 247] width 259 height 26
drag, startPoint x: 256, startPoint y: 242, endPoint x: 206, endPoint y: 231, distance: 51.3
click at [206, 234] on div "Free [MEDICAL_DATA] under this consultation would remain absolutely free" at bounding box center [334, 249] width 269 height 30
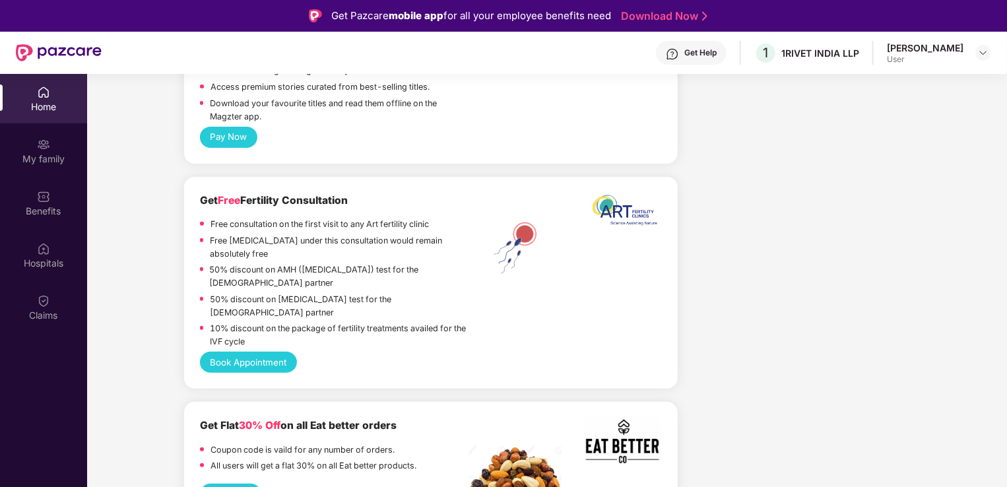
drag, startPoint x: 206, startPoint y: 231, endPoint x: 261, endPoint y: 255, distance: 60.3
click at [261, 263] on p "50% discount on AMH ([MEDICAL_DATA]) test for the [DEMOGRAPHIC_DATA] partner" at bounding box center [340, 276] width 260 height 26
drag, startPoint x: 230, startPoint y: 262, endPoint x: 277, endPoint y: 274, distance: 47.7
click at [277, 274] on p "50% discount on AMH ([MEDICAL_DATA]) test for the [DEMOGRAPHIC_DATA] partner" at bounding box center [340, 276] width 260 height 26
drag, startPoint x: 277, startPoint y: 274, endPoint x: 394, endPoint y: 312, distance: 123.3
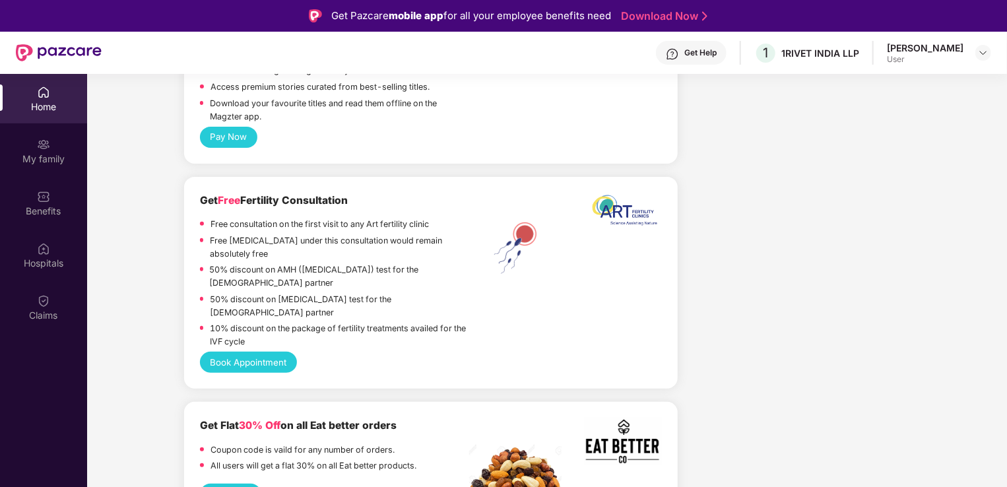
click at [394, 322] on p "10% discount on the package of fertility treatments availed for the IVF cycle" at bounding box center [339, 335] width 259 height 26
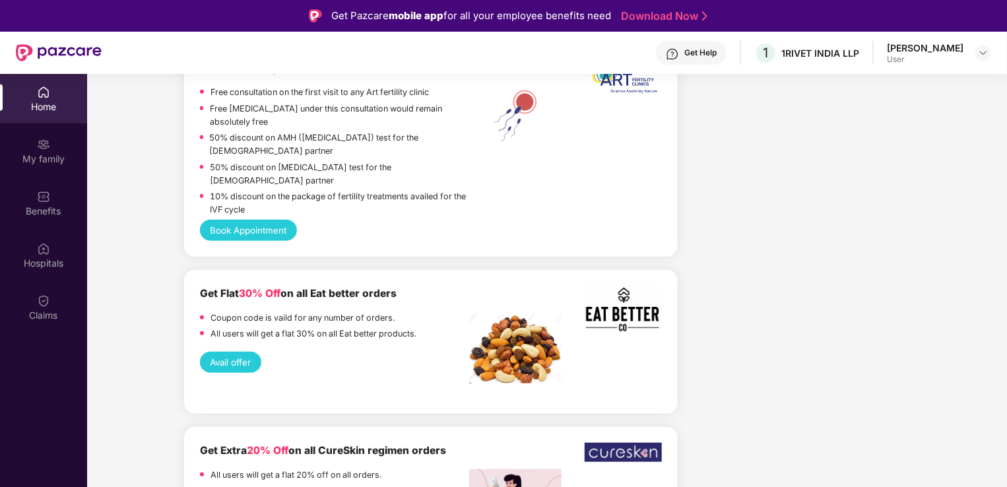
scroll to position [74, 0]
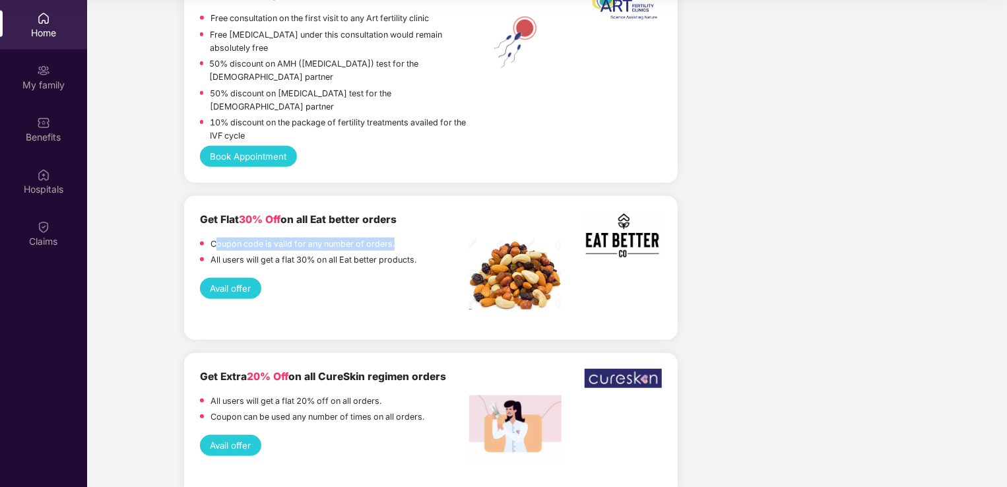
drag, startPoint x: 216, startPoint y: 224, endPoint x: 430, endPoint y: 224, distance: 213.8
click at [430, 238] on div "Coupon code is vaild for any number of orders." at bounding box center [334, 246] width 269 height 16
drag, startPoint x: 280, startPoint y: 235, endPoint x: 426, endPoint y: 235, distance: 145.9
click at [426, 253] on div "All users will get a flat 30% on all Eat better products." at bounding box center [334, 261] width 269 height 16
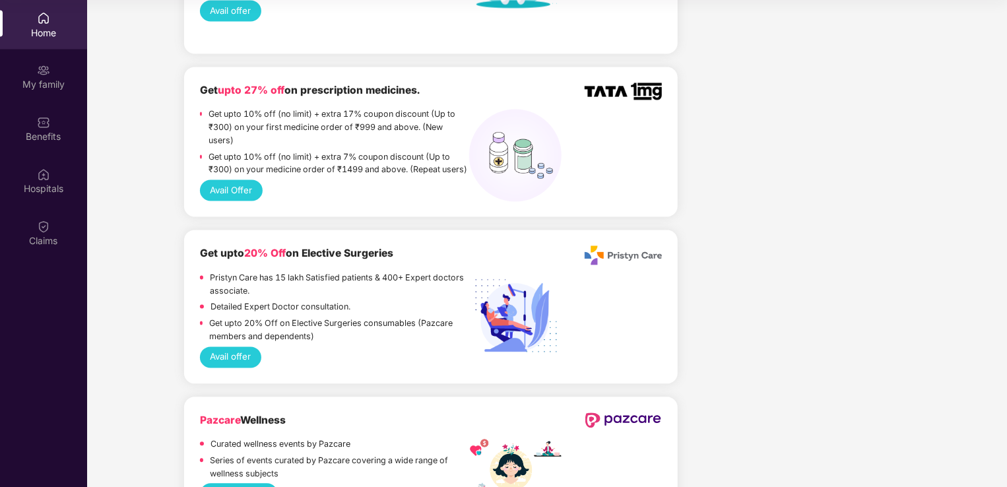
scroll to position [1200, 0]
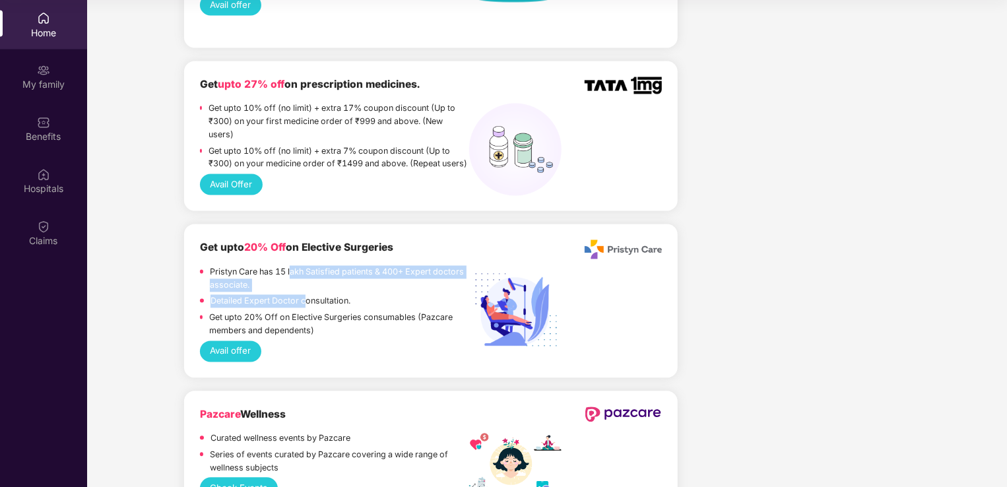
drag, startPoint x: 293, startPoint y: 252, endPoint x: 308, endPoint y: 300, distance: 49.7
click at [308, 300] on div "Get upto 20% Off on Elective Surgeries Pristyn Care has 15 lakh Satisfied patie…" at bounding box center [334, 290] width 269 height 100
drag, startPoint x: 308, startPoint y: 300, endPoint x: 363, endPoint y: 300, distance: 55.4
click at [363, 300] on div "Detailed Expert Doctor consultation." at bounding box center [334, 303] width 269 height 16
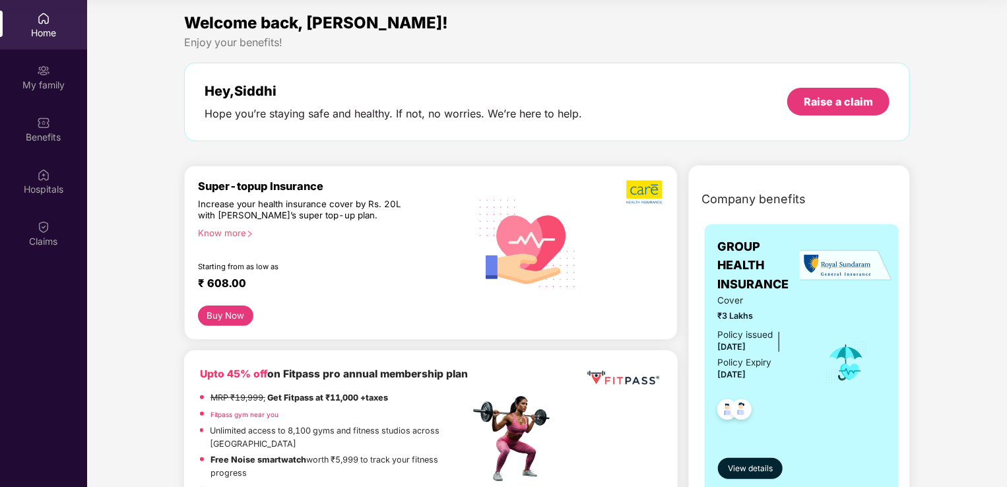
scroll to position [0, 0]
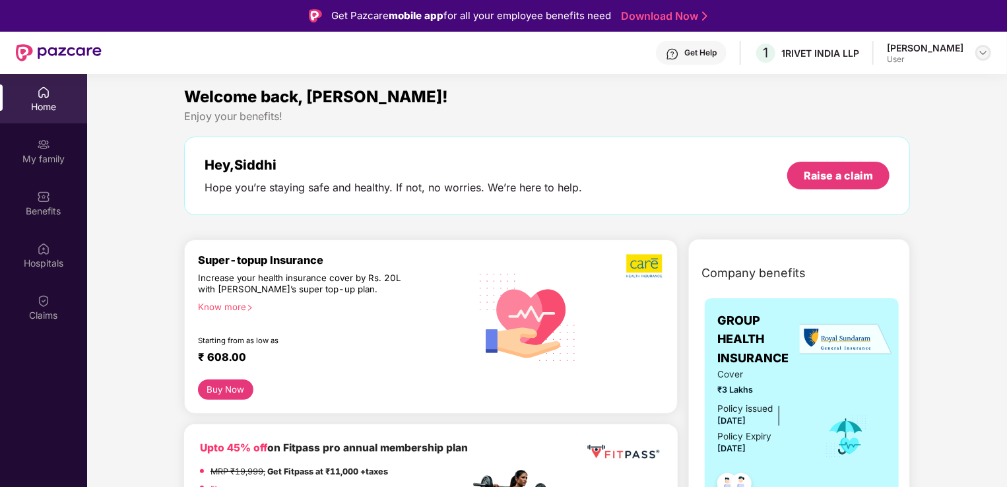
click at [984, 53] on img at bounding box center [983, 53] width 11 height 11
click at [983, 54] on img at bounding box center [983, 53] width 11 height 11
click at [51, 126] on div "My family" at bounding box center [43, 150] width 87 height 49
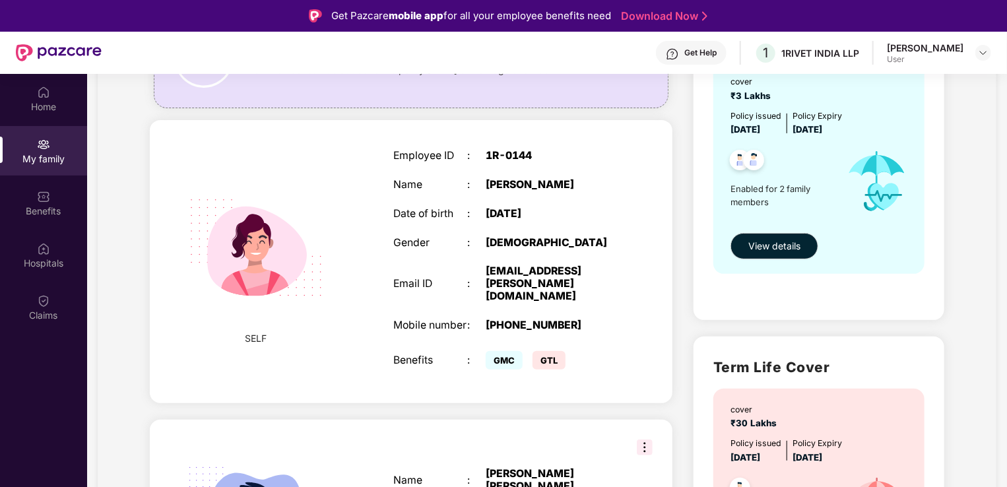
scroll to position [198, 0]
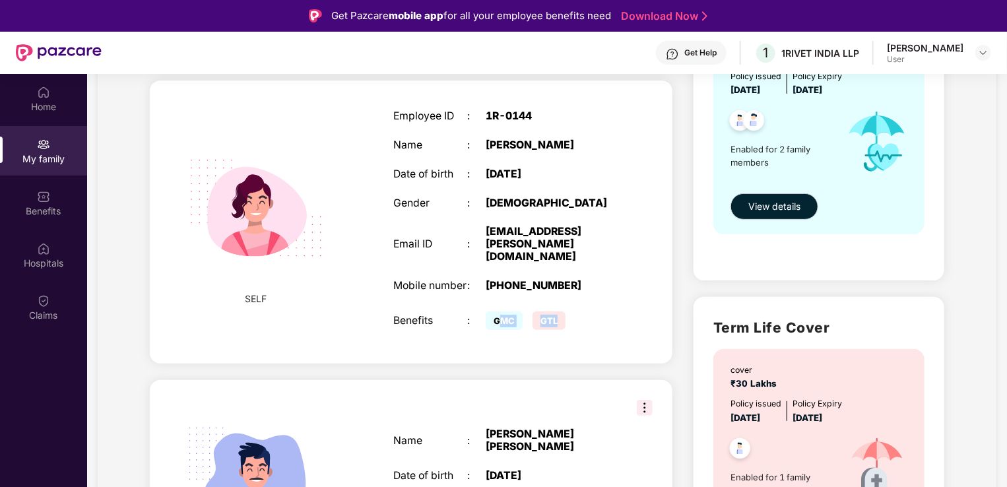
drag, startPoint x: 499, startPoint y: 305, endPoint x: 562, endPoint y: 305, distance: 63.4
click at [562, 308] on div "GMC GTL" at bounding box center [550, 321] width 129 height 26
drag, startPoint x: 562, startPoint y: 305, endPoint x: 575, endPoint y: 366, distance: 62.1
click at [575, 365] on div "Add Family Member New member can be added to the policy within 30 days of marri…" at bounding box center [411, 291] width 544 height 667
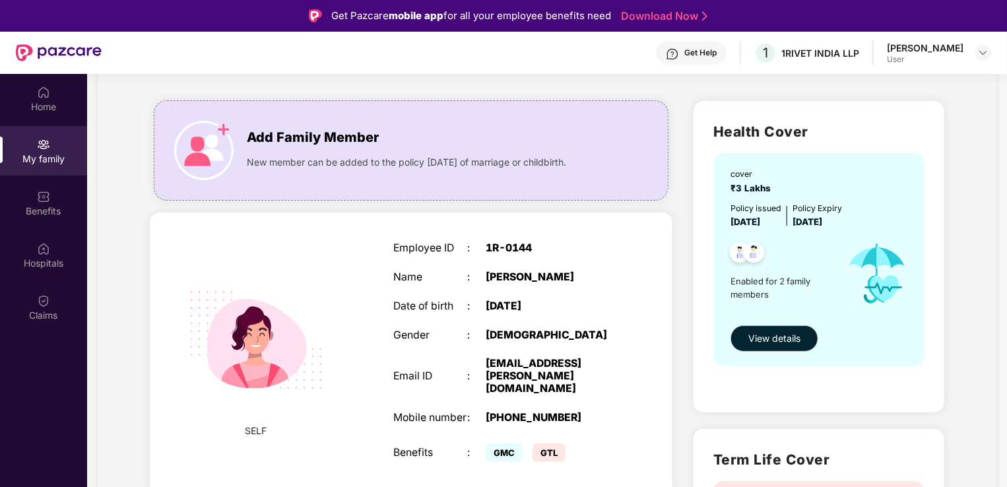
scroll to position [0, 0]
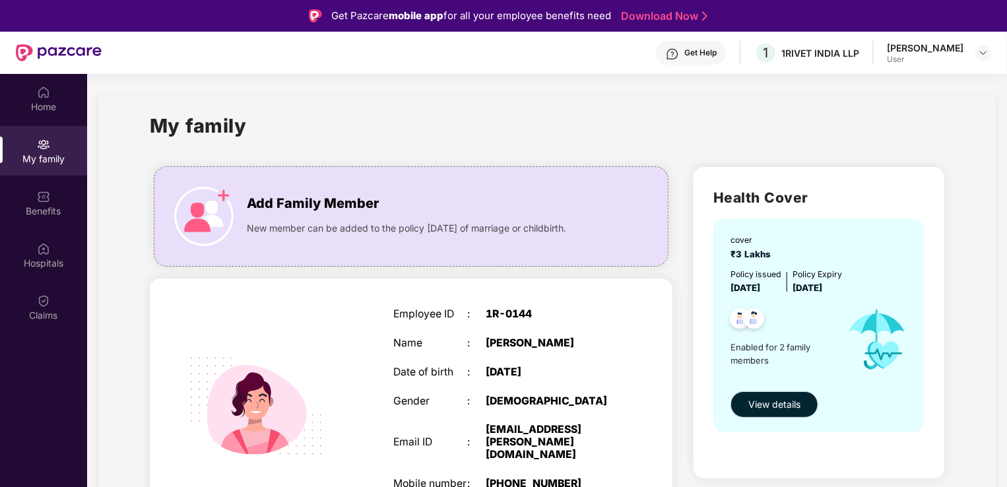
click at [775, 399] on span "View details" at bounding box center [774, 404] width 52 height 15
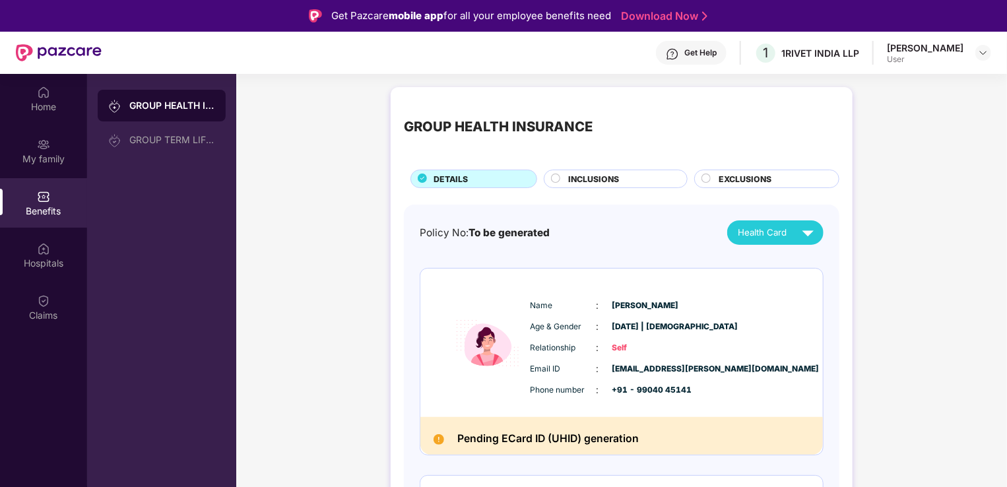
click at [705, 180] on circle at bounding box center [706, 178] width 9 height 9
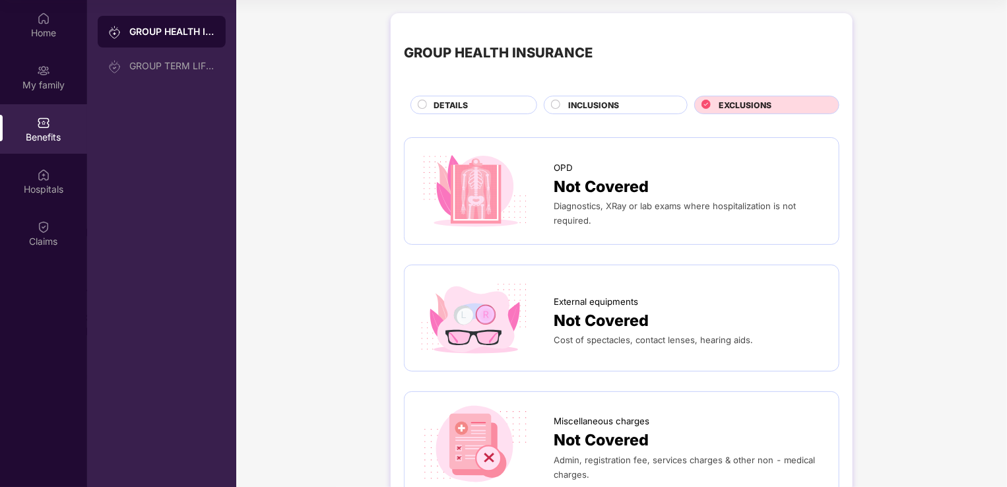
click at [595, 99] on span "INCLUSIONS" at bounding box center [594, 105] width 51 height 13
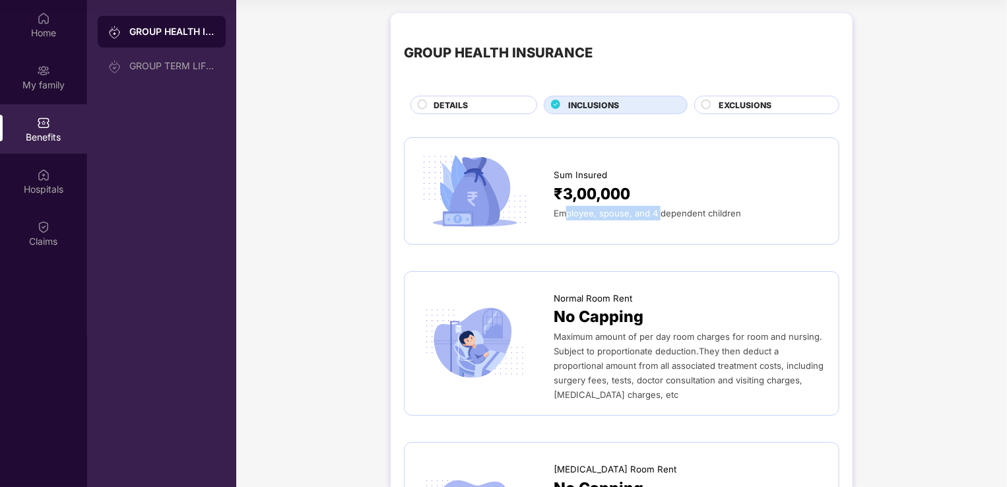
drag, startPoint x: 563, startPoint y: 213, endPoint x: 660, endPoint y: 213, distance: 97.0
click at [660, 213] on span "Employee, spouse, and 4 dependent children" at bounding box center [647, 213] width 187 height 11
drag, startPoint x: 660, startPoint y: 213, endPoint x: 742, endPoint y: 213, distance: 81.8
click at [742, 213] on div "Employee, spouse, and 4 dependent children" at bounding box center [690, 213] width 272 height 15
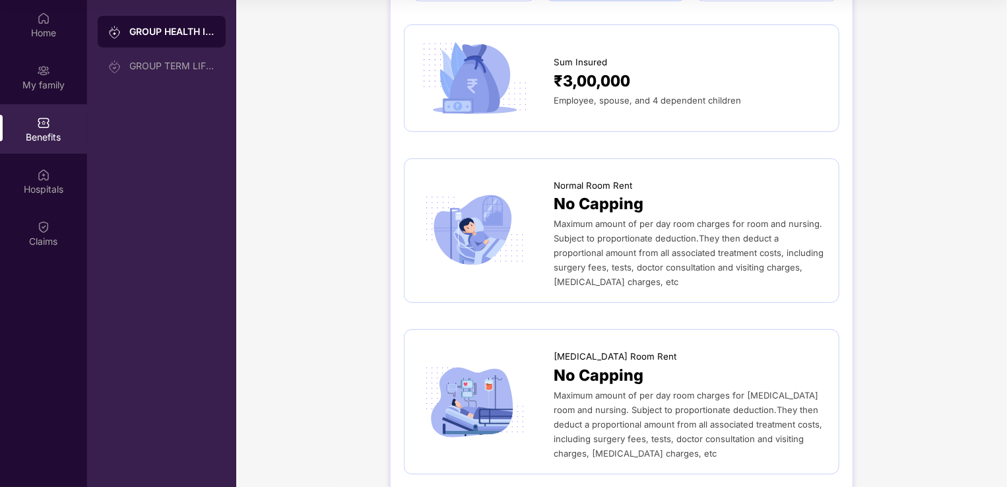
scroll to position [132, 0]
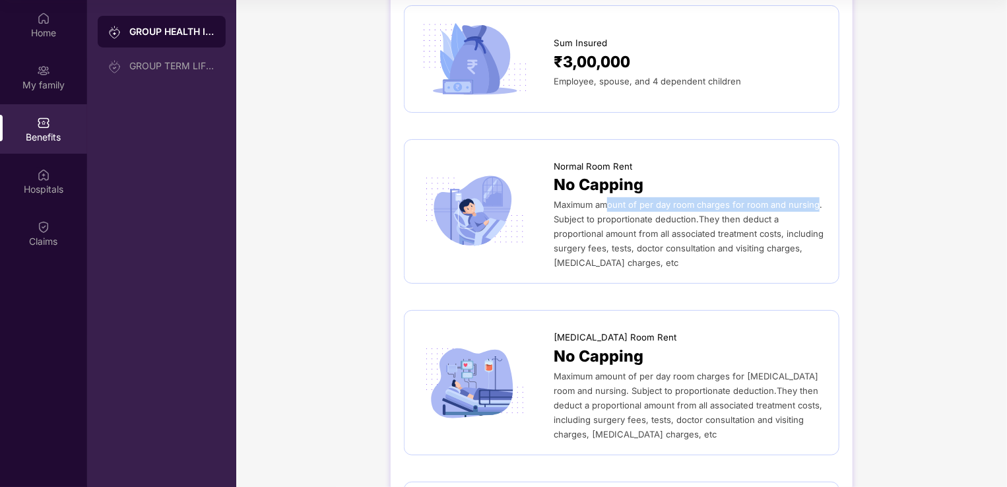
drag, startPoint x: 614, startPoint y: 200, endPoint x: 816, endPoint y: 203, distance: 202.0
click at [816, 203] on span "Maximum amount of per day room charges for room and nursing. Subject to proport…" at bounding box center [689, 233] width 270 height 69
drag, startPoint x: 620, startPoint y: 218, endPoint x: 704, endPoint y: 222, distance: 83.9
click at [704, 222] on span "Maximum amount of per day room charges for room and nursing. Subject to proport…" at bounding box center [689, 233] width 270 height 69
drag, startPoint x: 704, startPoint y: 222, endPoint x: 779, endPoint y: 234, distance: 76.2
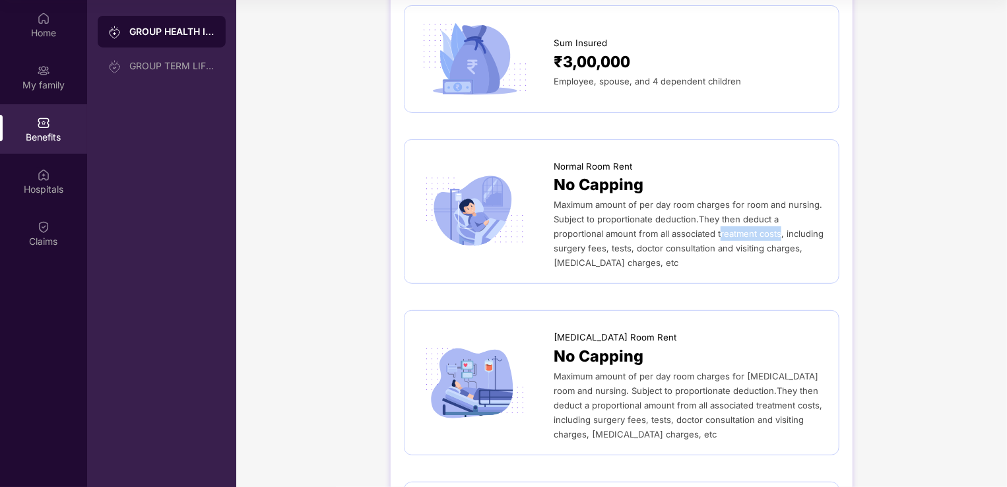
click at [779, 234] on span "Maximum amount of per day room charges for room and nursing. Subject to proport…" at bounding box center [689, 233] width 270 height 69
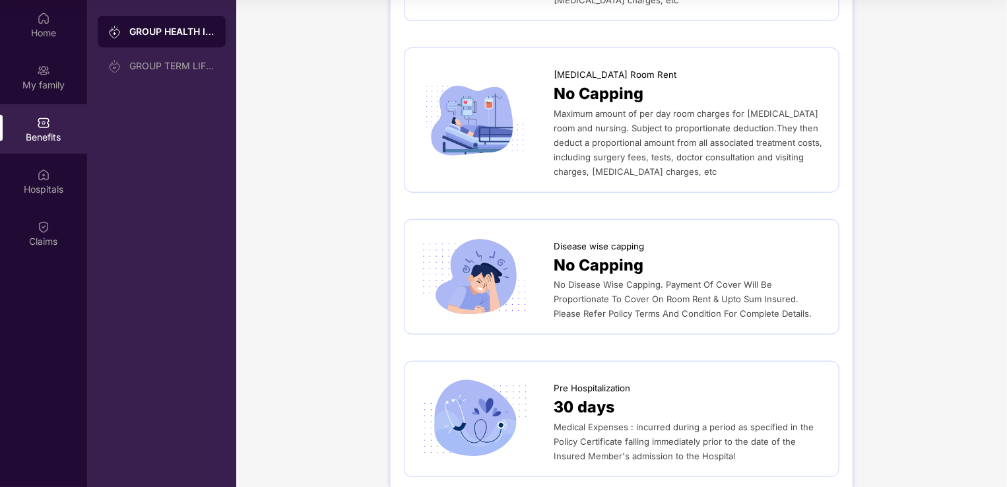
scroll to position [330, 0]
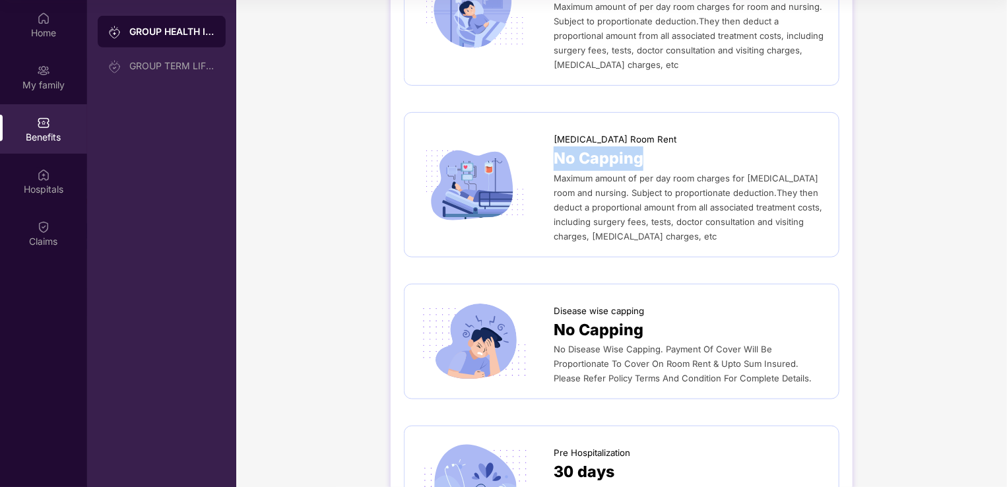
drag, startPoint x: 591, startPoint y: 162, endPoint x: 659, endPoint y: 162, distance: 68.0
click at [659, 162] on div "No Capping" at bounding box center [690, 159] width 272 height 24
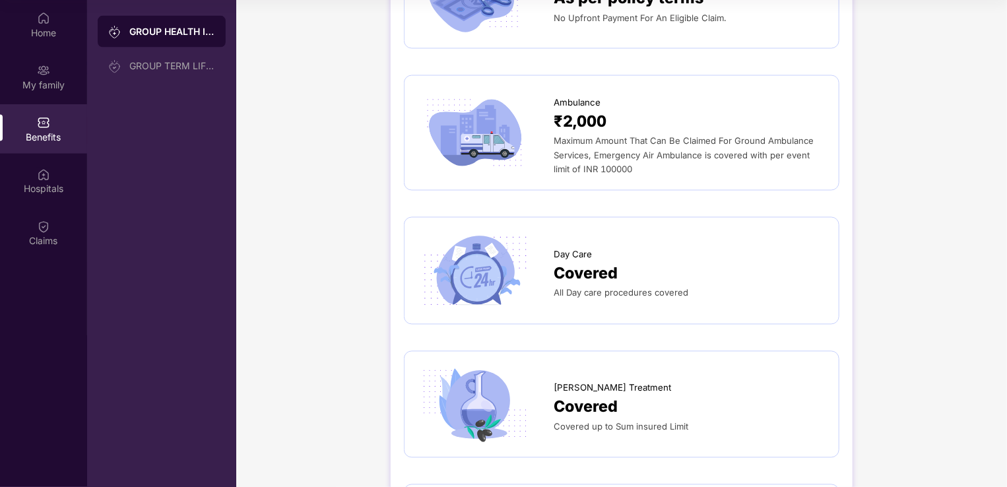
scroll to position [1122, 0]
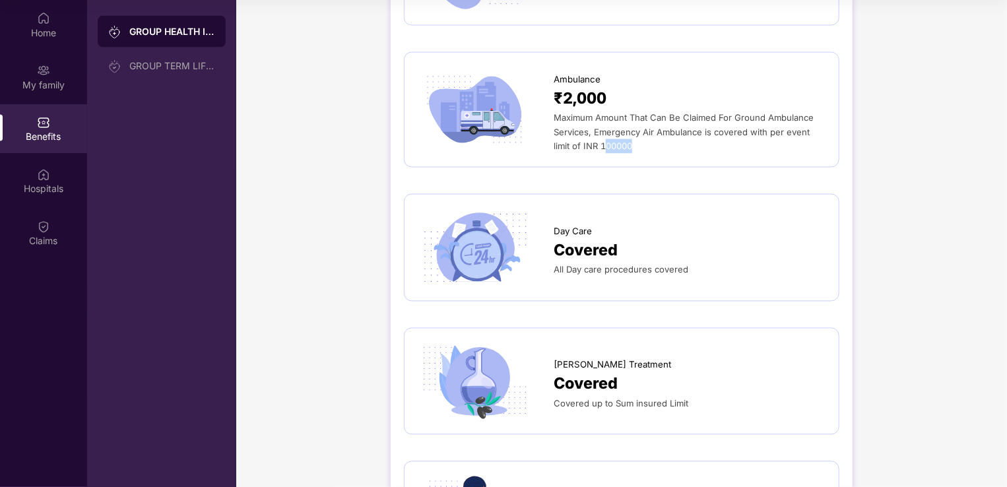
drag, startPoint x: 588, startPoint y: 149, endPoint x: 612, endPoint y: 149, distance: 24.4
click at [612, 149] on span "Maximum Amount That Can Be Claimed For Ground Ambulance Services, Emergency Air…" at bounding box center [684, 132] width 260 height 40
drag, startPoint x: 612, startPoint y: 149, endPoint x: 622, endPoint y: 244, distance: 94.8
click at [622, 244] on div "Covered" at bounding box center [690, 251] width 272 height 24
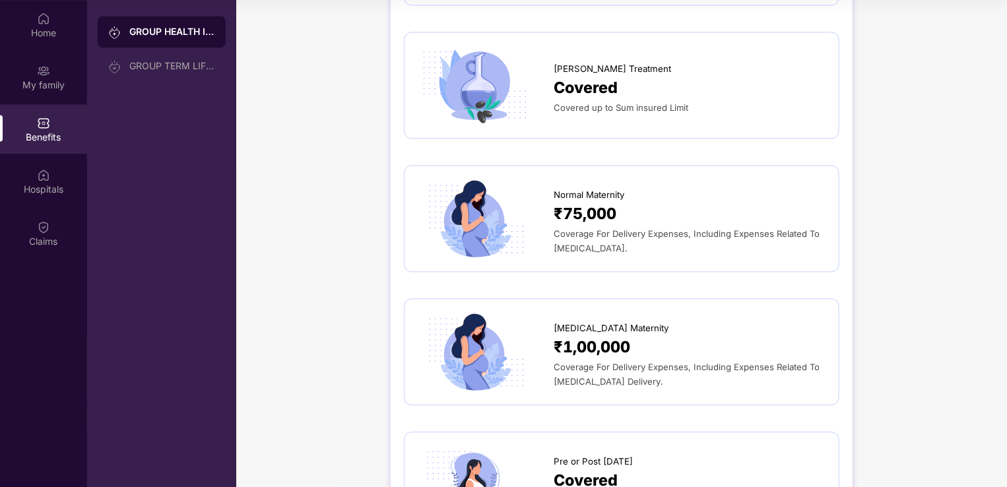
scroll to position [1452, 0]
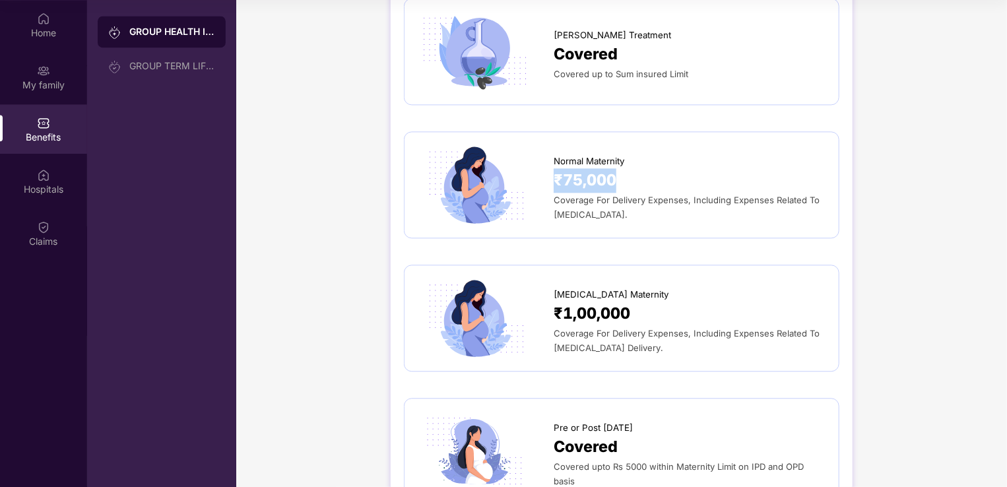
drag, startPoint x: 555, startPoint y: 190, endPoint x: 620, endPoint y: 190, distance: 64.7
click at [620, 190] on div "₹75,000" at bounding box center [690, 180] width 272 height 24
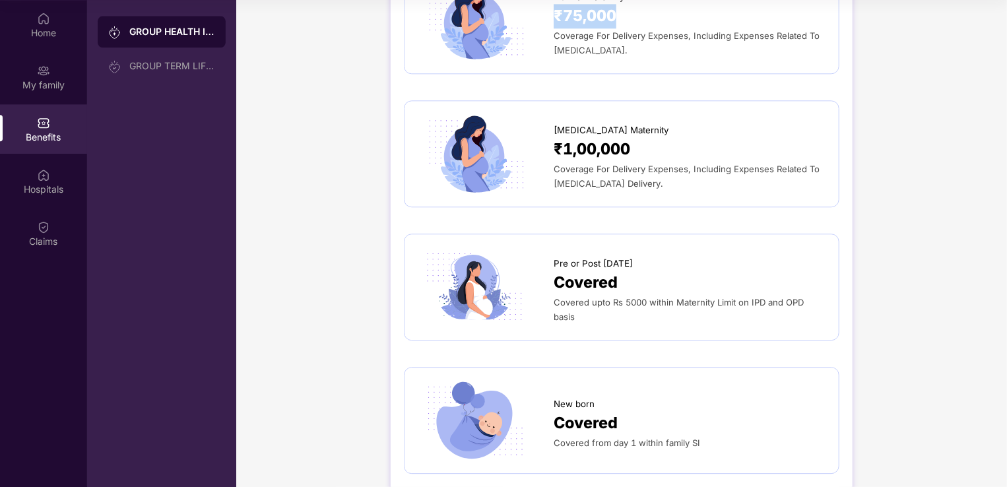
scroll to position [1650, 0]
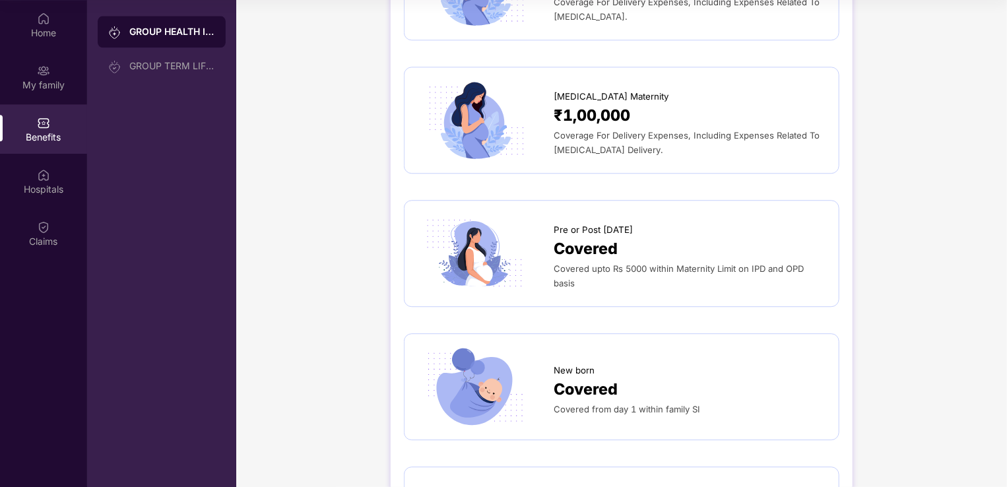
drag, startPoint x: 783, startPoint y: 271, endPoint x: 798, endPoint y: 280, distance: 17.8
click at [798, 280] on div "Covered upto Rs 5000 within Maternity Limit on IPD and OPD basis" at bounding box center [690, 275] width 272 height 29
click at [581, 255] on span "Covered" at bounding box center [586, 249] width 64 height 24
drag, startPoint x: 558, startPoint y: 247, endPoint x: 665, endPoint y: 247, distance: 106.9
click at [665, 247] on div "Covered" at bounding box center [690, 249] width 272 height 24
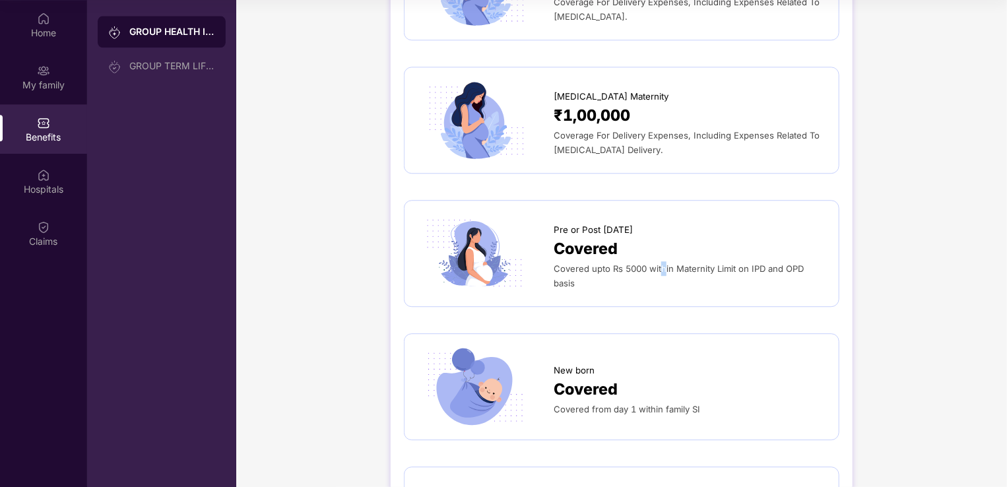
drag, startPoint x: 665, startPoint y: 247, endPoint x: 659, endPoint y: 274, distance: 27.9
click at [659, 274] on div "Covered upto Rs 5000 within Maternity Limit on IPD and OPD basis" at bounding box center [690, 275] width 272 height 29
click at [660, 275] on div "Covered upto Rs 5000 within Maternity Limit on IPD and OPD basis" at bounding box center [690, 275] width 272 height 29
drag, startPoint x: 660, startPoint y: 275, endPoint x: 617, endPoint y: 299, distance: 49.4
click at [617, 299] on div "Pre or Post Natal Covered Covered upto Rs 5000 within Maternity Limit on IPD an…" at bounding box center [622, 253] width 436 height 107
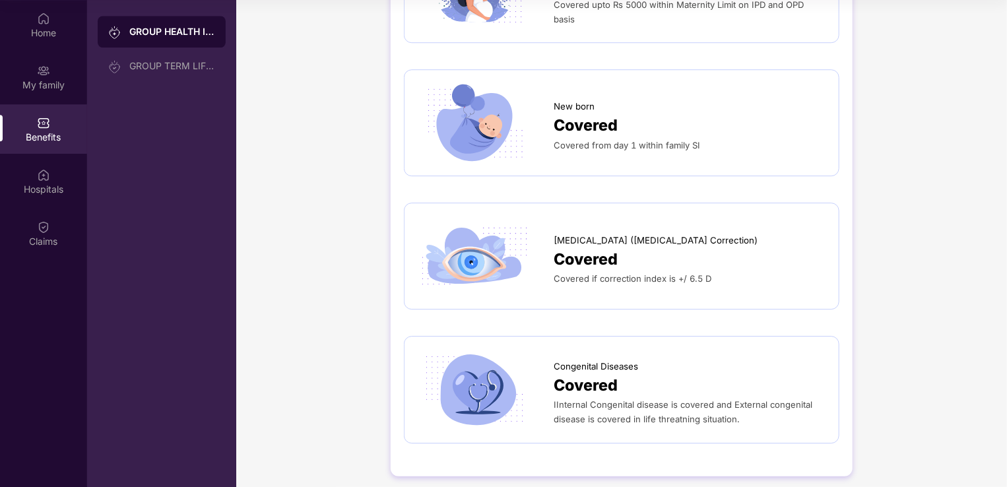
scroll to position [1922, 0]
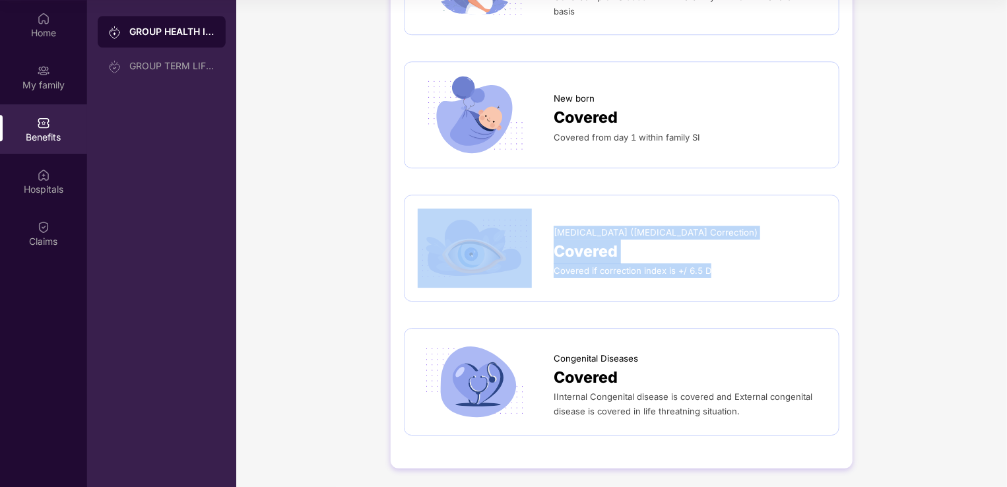
drag, startPoint x: 550, startPoint y: 236, endPoint x: 715, endPoint y: 278, distance: 170.1
click at [715, 278] on div "Lasik (Refractive Error Correction) Covered Covered if correction index is +/ 6…" at bounding box center [622, 248] width 408 height 79
click at [594, 279] on div "Lasik (Refractive Error Correction) Covered Covered if correction index is +/ 6…" at bounding box center [622, 248] width 408 height 79
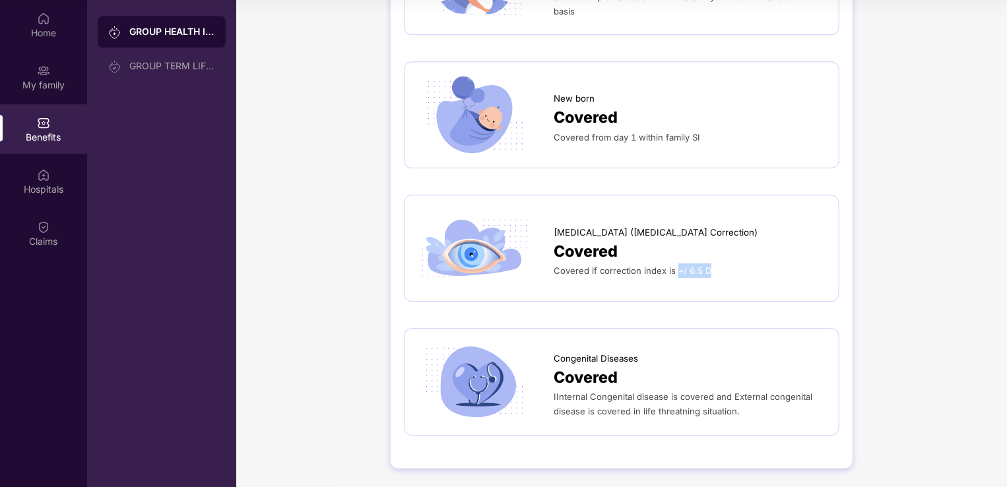
drag, startPoint x: 676, startPoint y: 273, endPoint x: 708, endPoint y: 273, distance: 32.3
click at [708, 273] on div "Covered if correction index is +/ 6.5 D" at bounding box center [690, 270] width 272 height 15
drag, startPoint x: 708, startPoint y: 273, endPoint x: 631, endPoint y: 278, distance: 77.4
click at [631, 278] on div "Lasik (Refractive Error Correction) Covered Covered if correction index is +/ 6…" at bounding box center [622, 248] width 408 height 79
drag, startPoint x: 607, startPoint y: 356, endPoint x: 647, endPoint y: 356, distance: 40.3
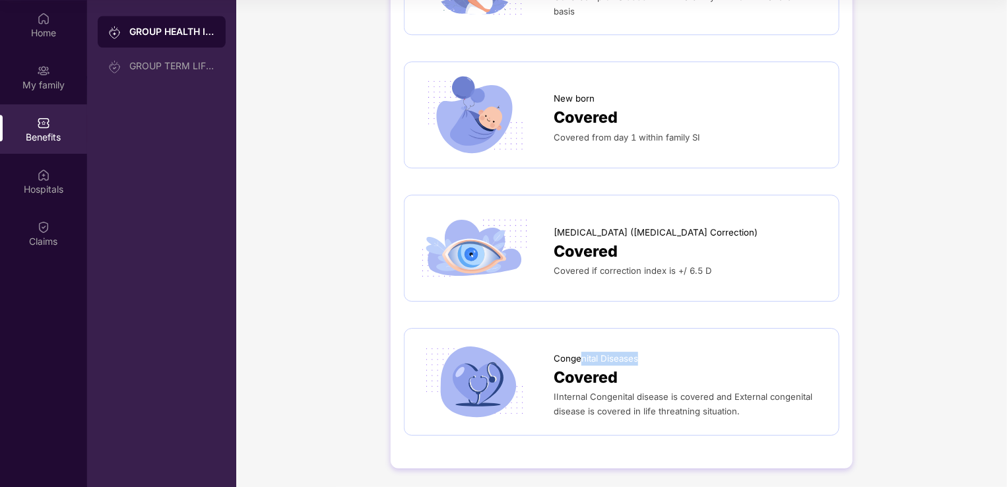
click at [647, 356] on div "Congenital Diseases" at bounding box center [690, 355] width 272 height 20
drag, startPoint x: 647, startPoint y: 356, endPoint x: 644, endPoint y: 401, distance: 44.3
click at [644, 401] on span "IInternal Congenital disease is covered and External congenital disease is cove…" at bounding box center [683, 403] width 259 height 25
click at [745, 421] on div "Congenital Diseases Covered IInternal Congenital disease is covered and Externa…" at bounding box center [622, 381] width 436 height 107
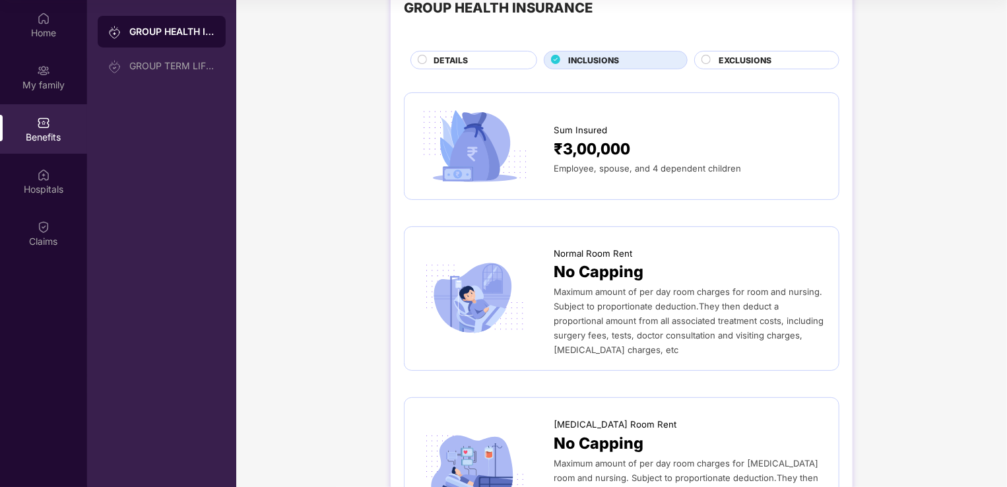
scroll to position [0, 0]
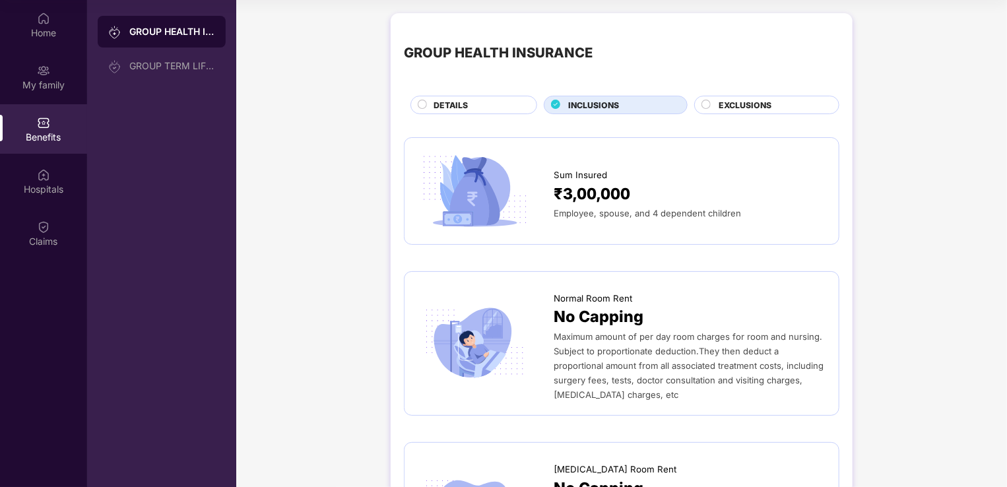
drag, startPoint x: 423, startPoint y: 102, endPoint x: 424, endPoint y: 110, distance: 7.4
click at [423, 103] on circle at bounding box center [422, 104] width 9 height 9
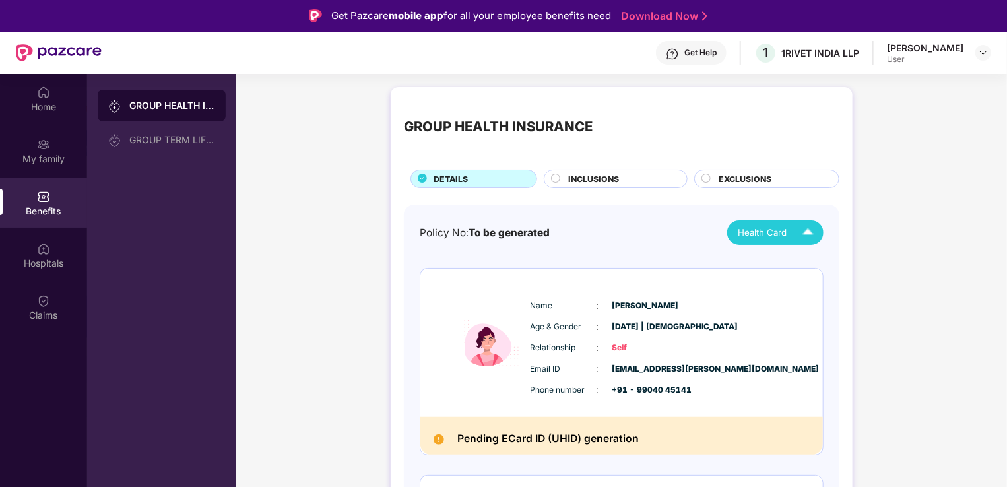
click at [771, 226] on span "Health Card" at bounding box center [762, 233] width 49 height 14
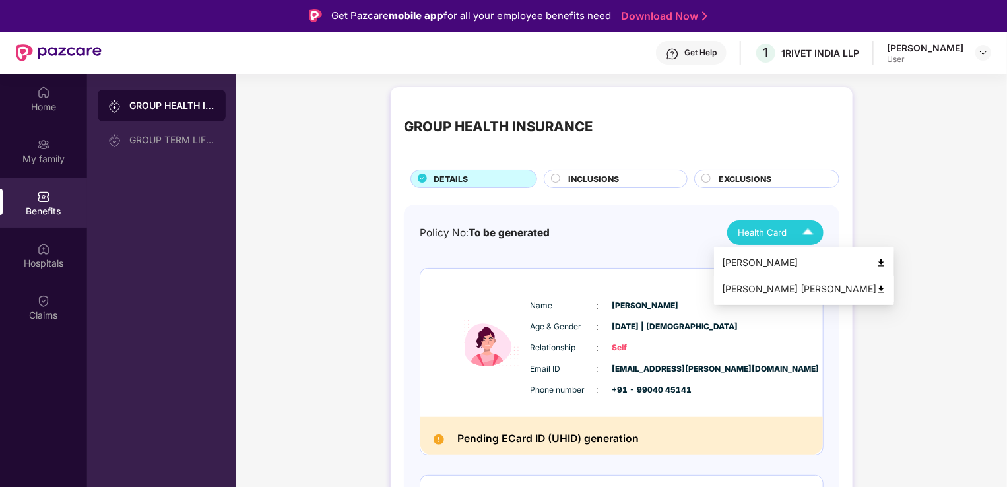
click at [876, 289] on img at bounding box center [881, 289] width 10 height 10
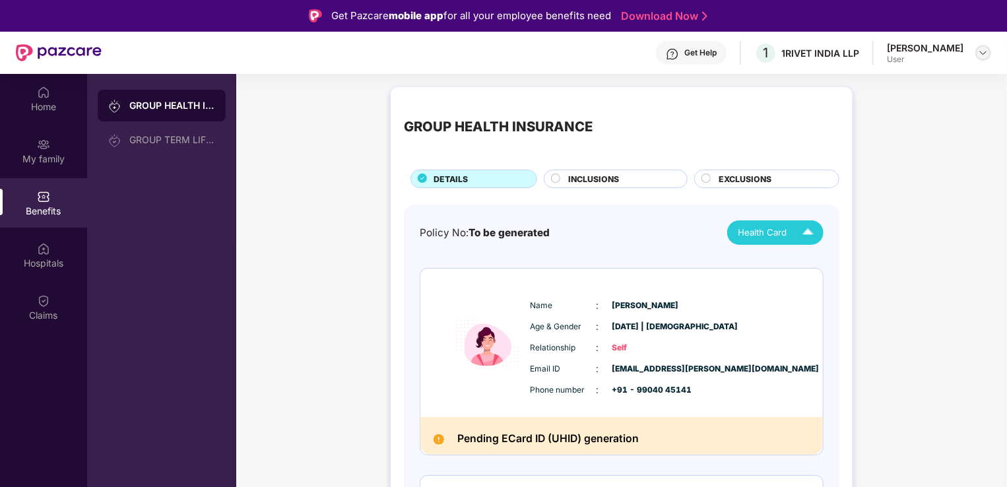
click at [987, 51] on img at bounding box center [983, 53] width 11 height 11
click at [987, 57] on img at bounding box center [983, 53] width 11 height 11
click at [760, 227] on span "Health Card" at bounding box center [762, 233] width 49 height 14
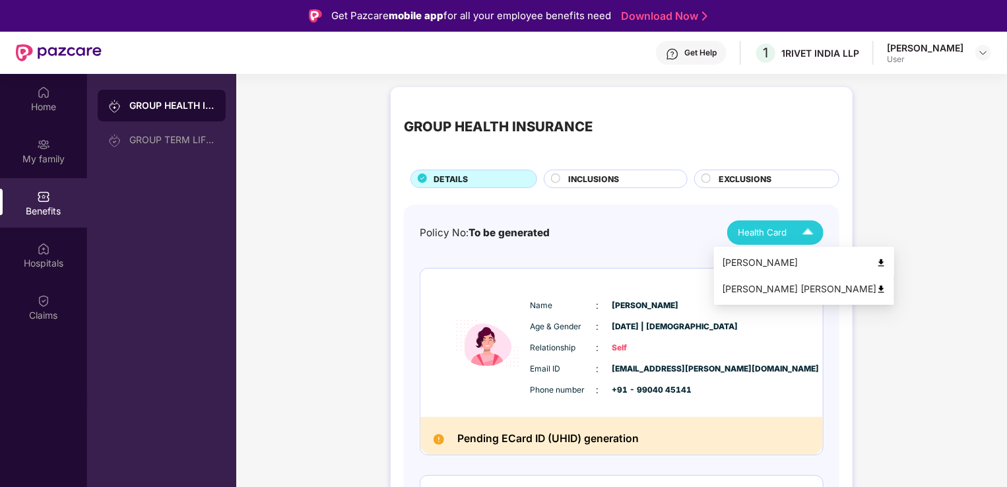
click at [769, 267] on div "[PERSON_NAME]" at bounding box center [804, 262] width 164 height 15
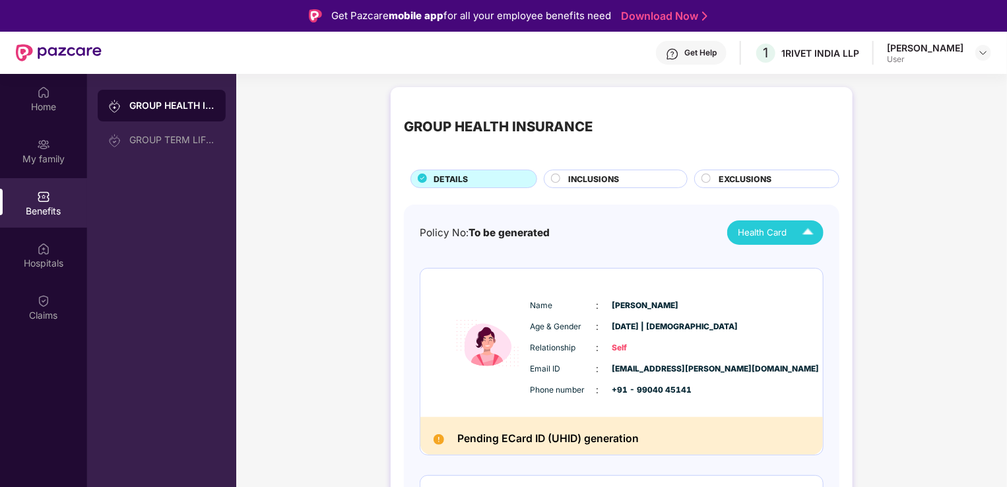
click at [758, 219] on div "Policy No: To be generated Health Card Name : Siddhi Shreyank Patel Age & Gende…" at bounding box center [622, 458] width 436 height 507
click at [757, 240] on div "Health Card" at bounding box center [779, 232] width 82 height 23
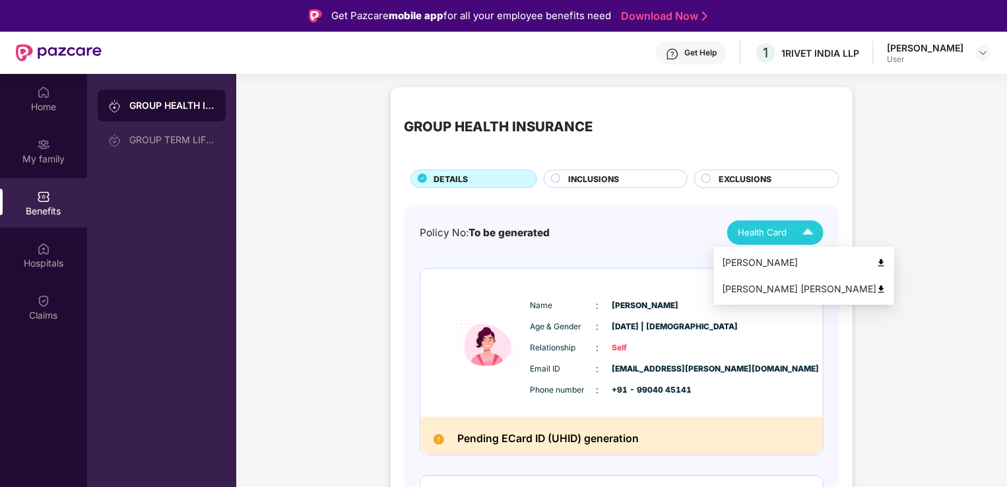
click at [760, 262] on div "[PERSON_NAME]" at bounding box center [804, 262] width 164 height 15
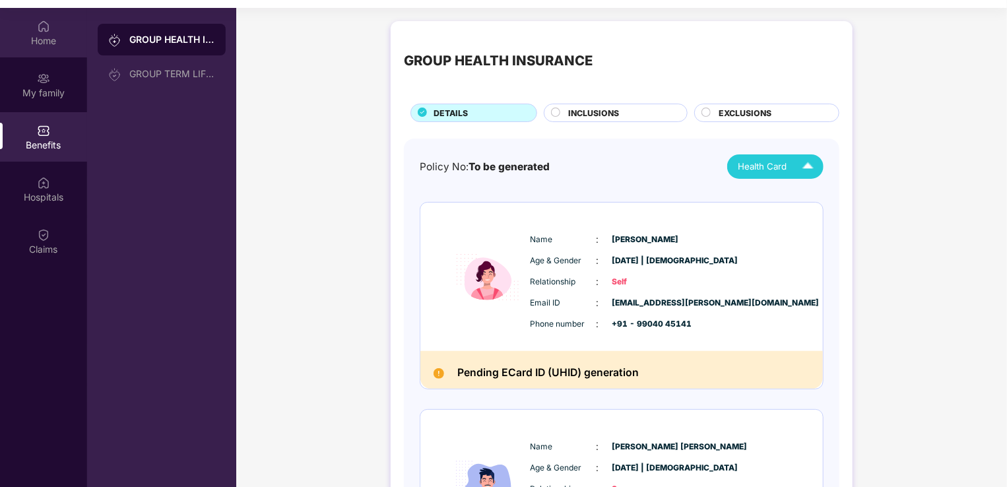
click at [38, 25] on img at bounding box center [43, 26] width 13 height 13
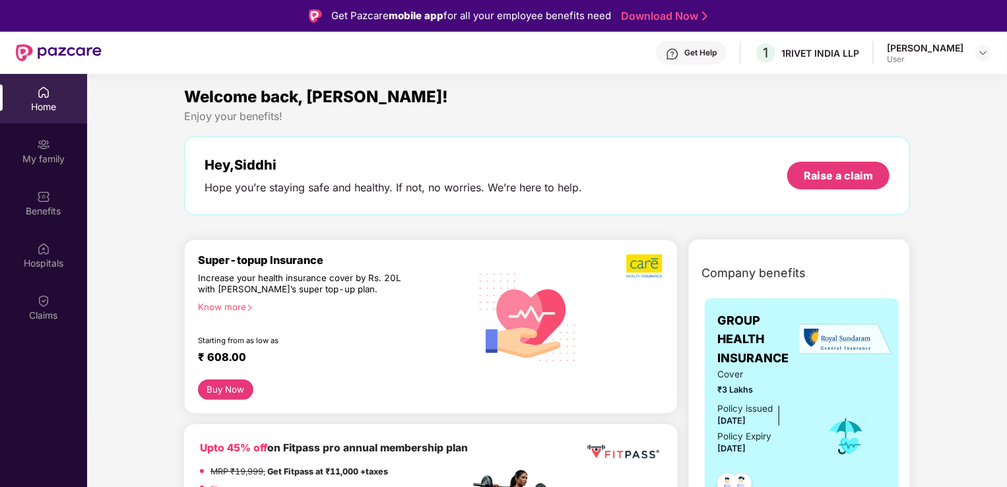
click at [892, 57] on div "User" at bounding box center [925, 59] width 77 height 11
click at [985, 51] on img at bounding box center [983, 53] width 11 height 11
click at [949, 115] on div "[PERSON_NAME]" at bounding box center [910, 120] width 77 height 13
click at [975, 45] on div "Siddhi Shreyank Patel User" at bounding box center [939, 53] width 104 height 23
click at [979, 57] on img at bounding box center [983, 53] width 11 height 11
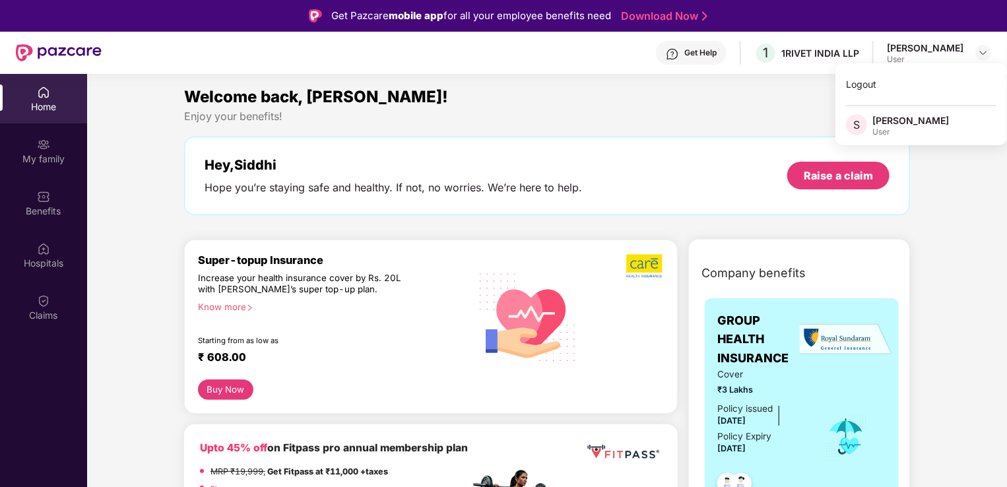
click at [856, 123] on span "S" at bounding box center [856, 125] width 7 height 16
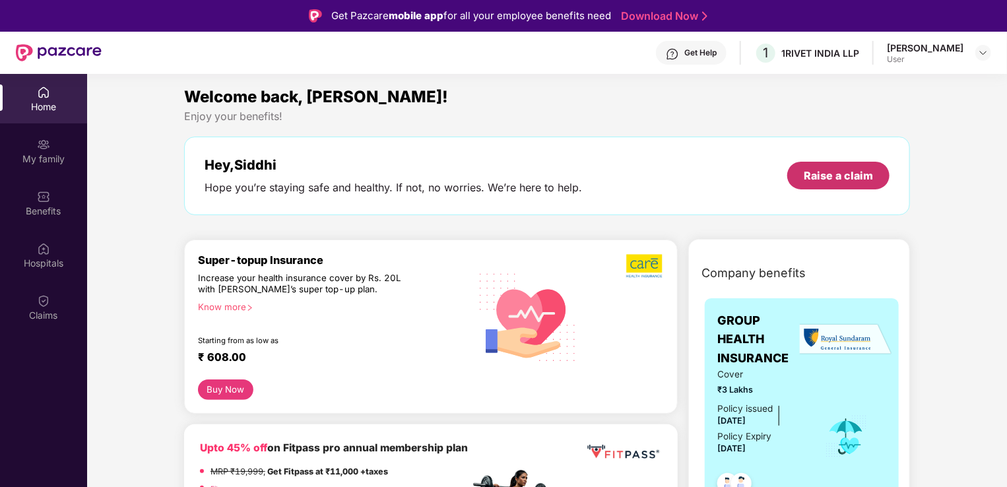
click at [821, 178] on div "Raise a claim" at bounding box center [838, 175] width 69 height 15
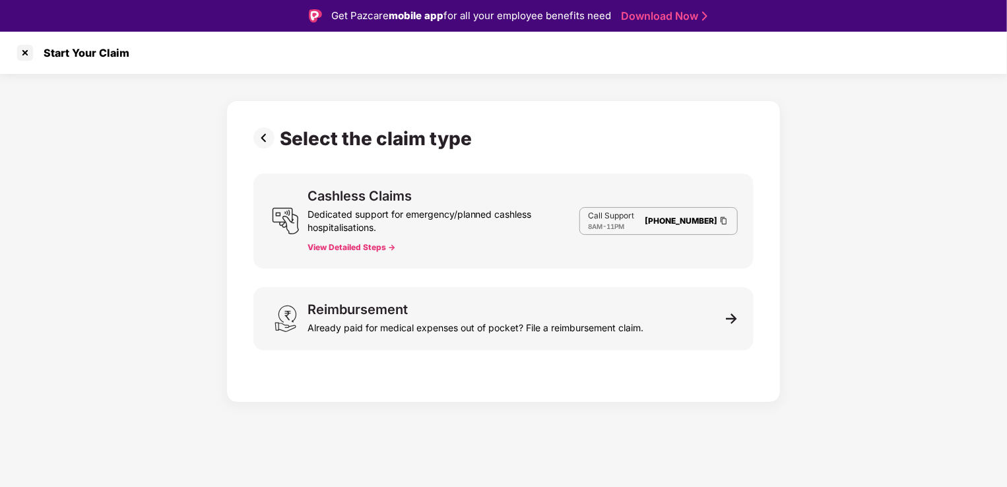
click at [258, 143] on img at bounding box center [266, 137] width 26 height 21
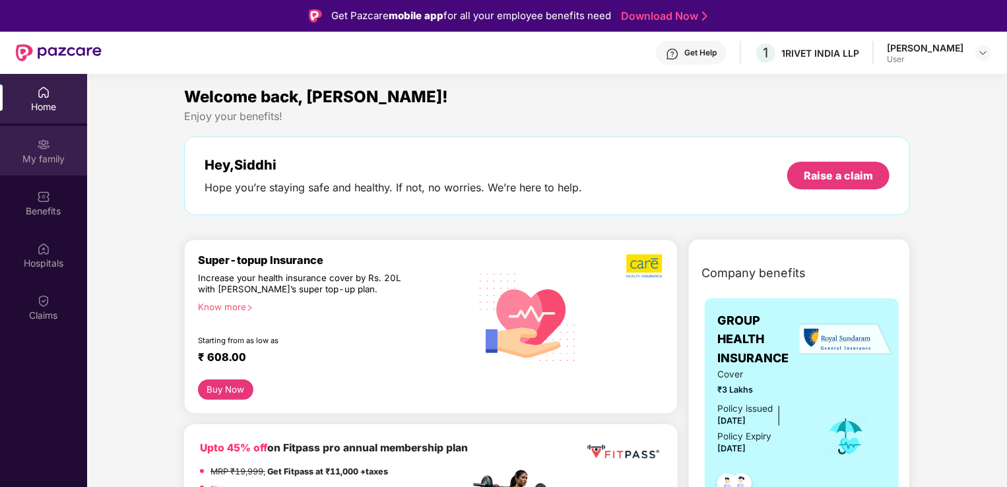
click at [57, 162] on div "My family" at bounding box center [43, 158] width 87 height 13
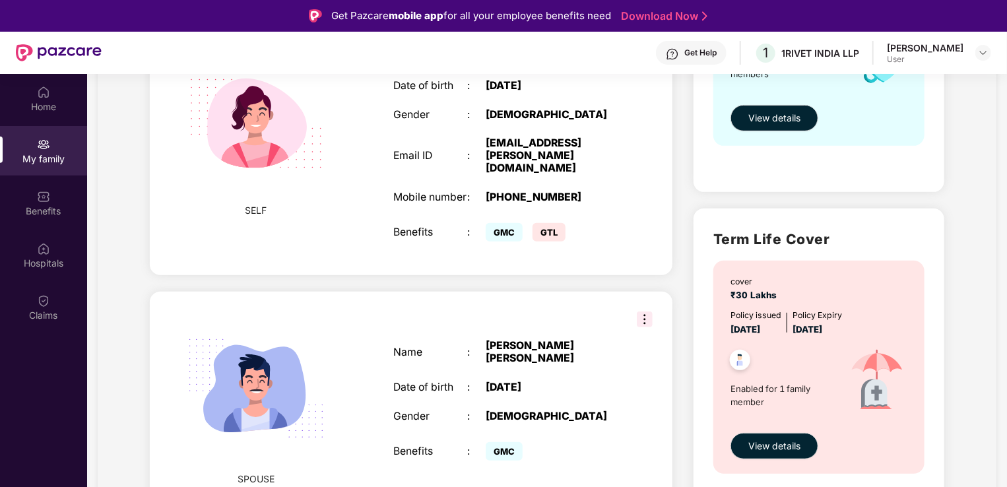
scroll to position [298, 0]
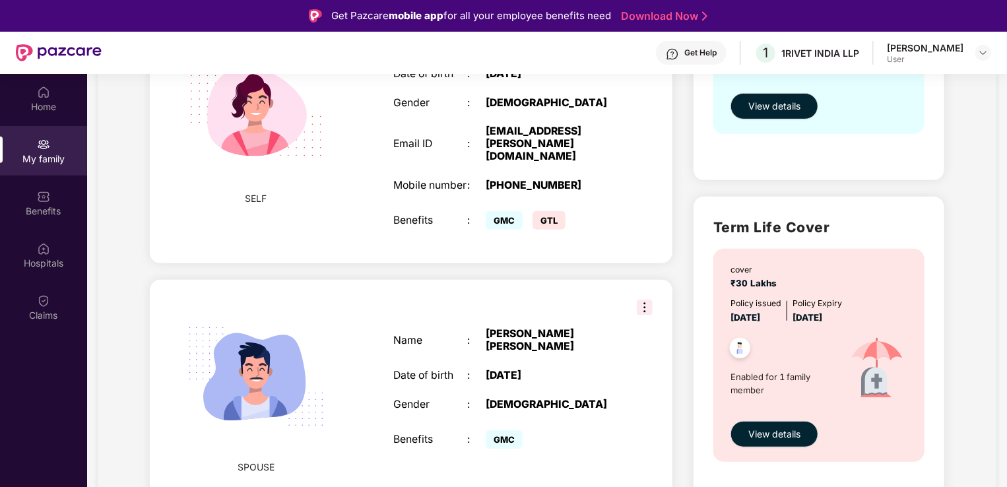
click at [644, 300] on img at bounding box center [645, 308] width 16 height 16
click at [301, 451] on div "SPOUSE" at bounding box center [256, 390] width 124 height 195
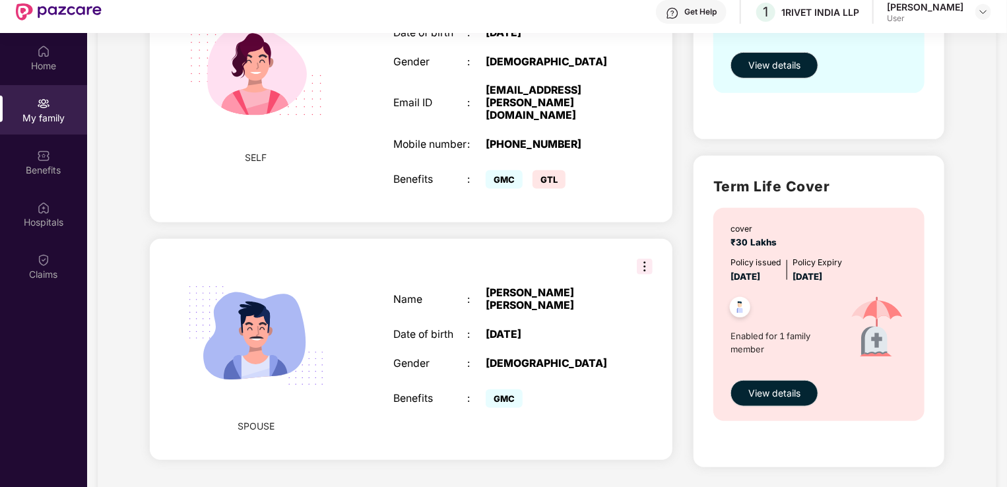
scroll to position [74, 0]
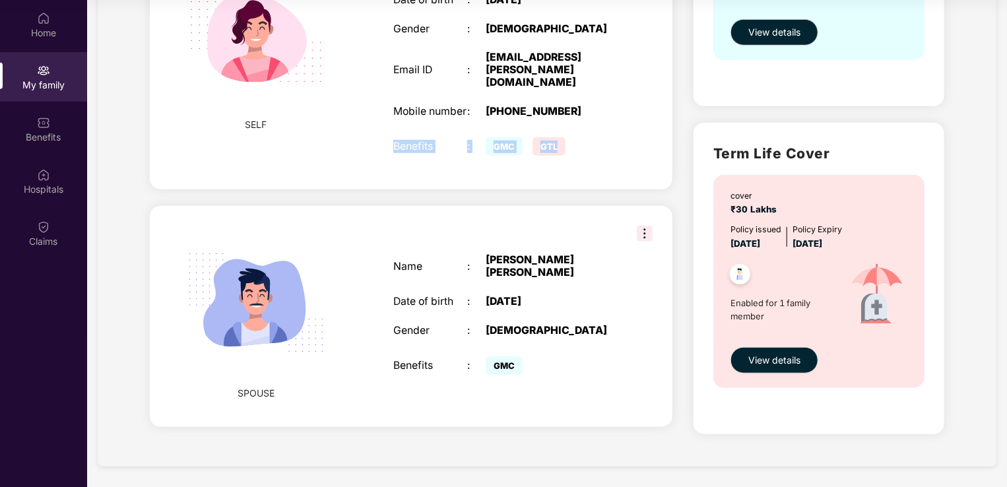
drag, startPoint x: 392, startPoint y: 133, endPoint x: 574, endPoint y: 131, distance: 182.2
click at [574, 131] on div "Employee ID : 1R-0144 Name : Siddhi Shreyank Patel Date of birth : 23 Oct 1996 …" at bounding box center [504, 47] width 248 height 257
